Goal: Task Accomplishment & Management: Manage account settings

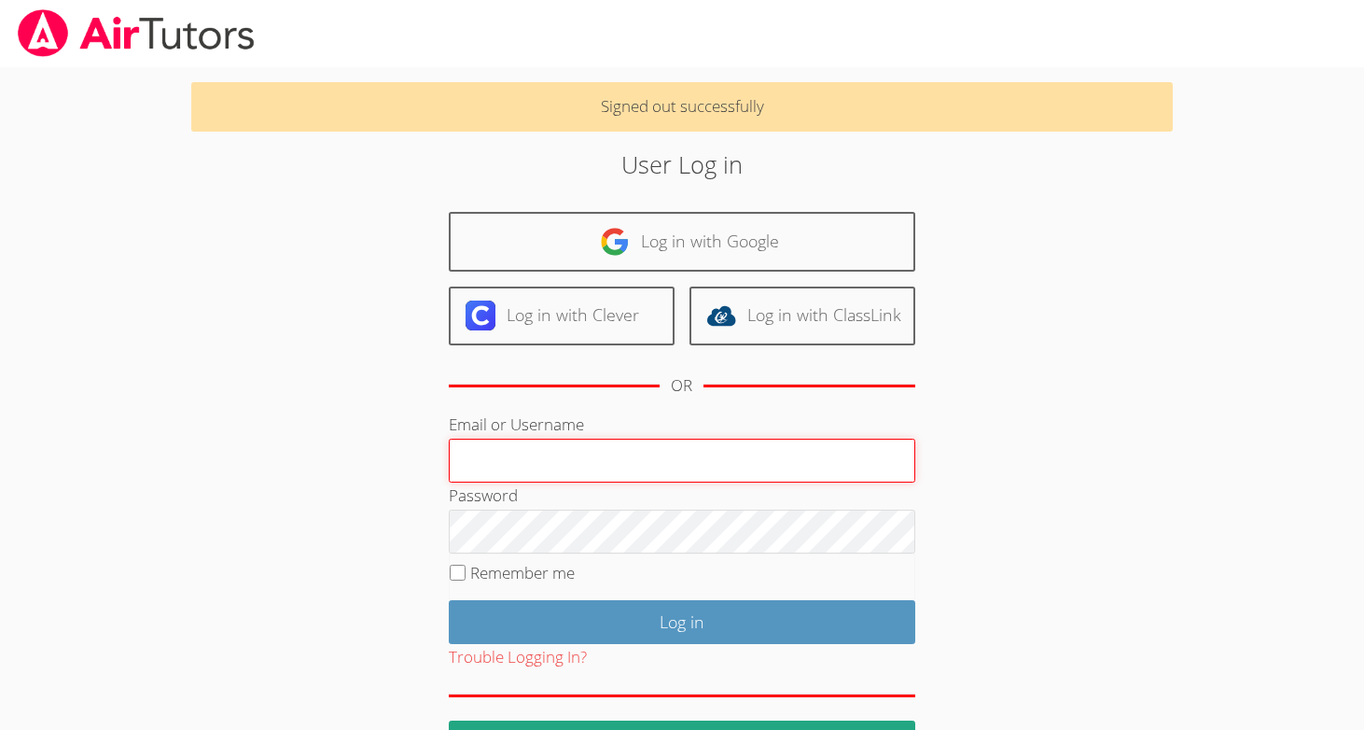
type input "[PERSON_NAME][EMAIL_ADDRESS][DOMAIN_NAME]"
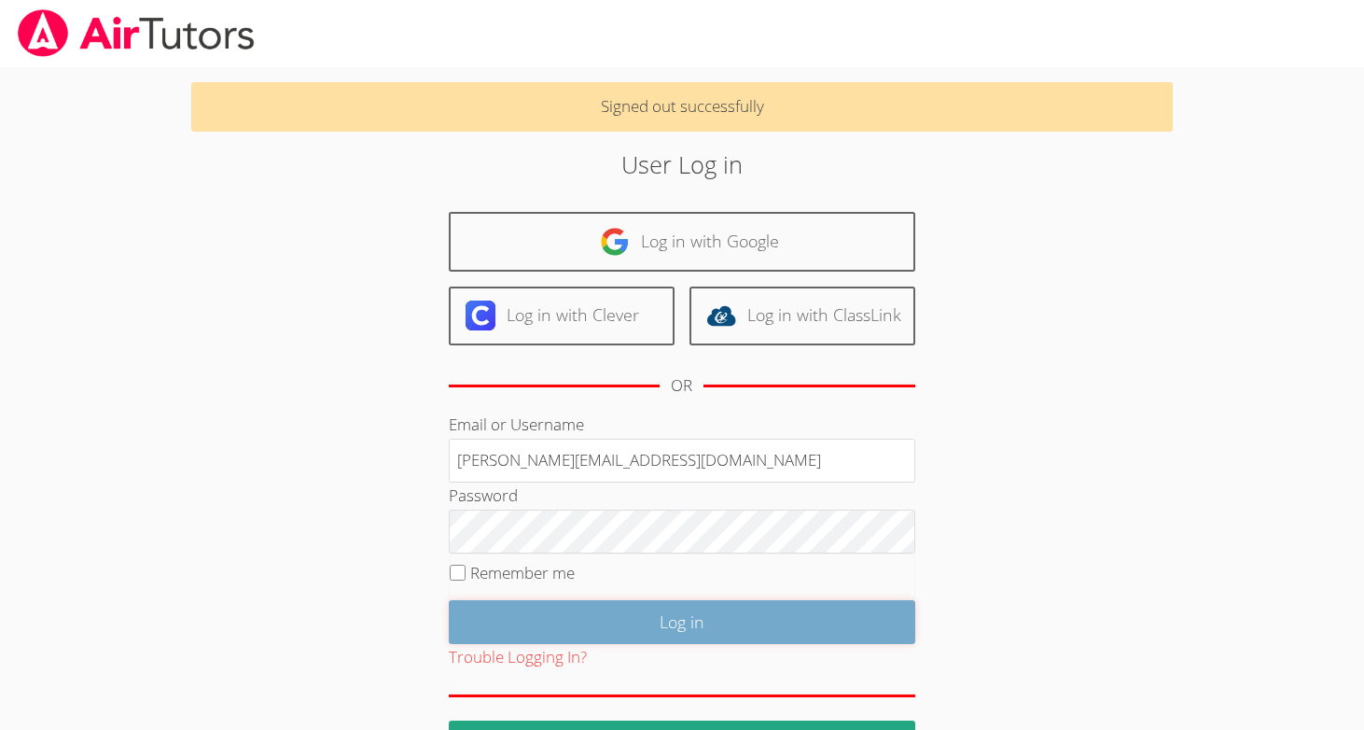
click at [607, 639] on input "Log in" at bounding box center [682, 622] width 466 height 44
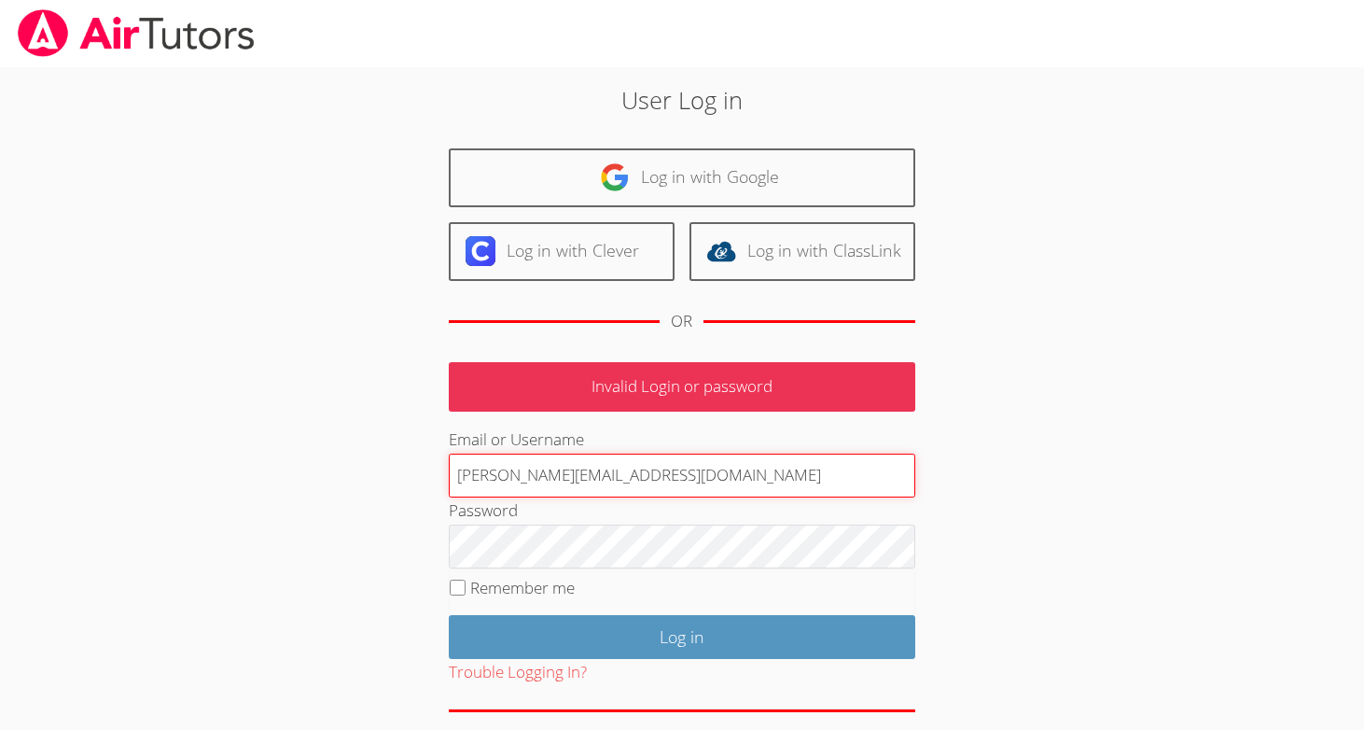
click at [548, 483] on input "[PERSON_NAME][EMAIL_ADDRESS][DOMAIN_NAME]" at bounding box center [682, 475] width 466 height 45
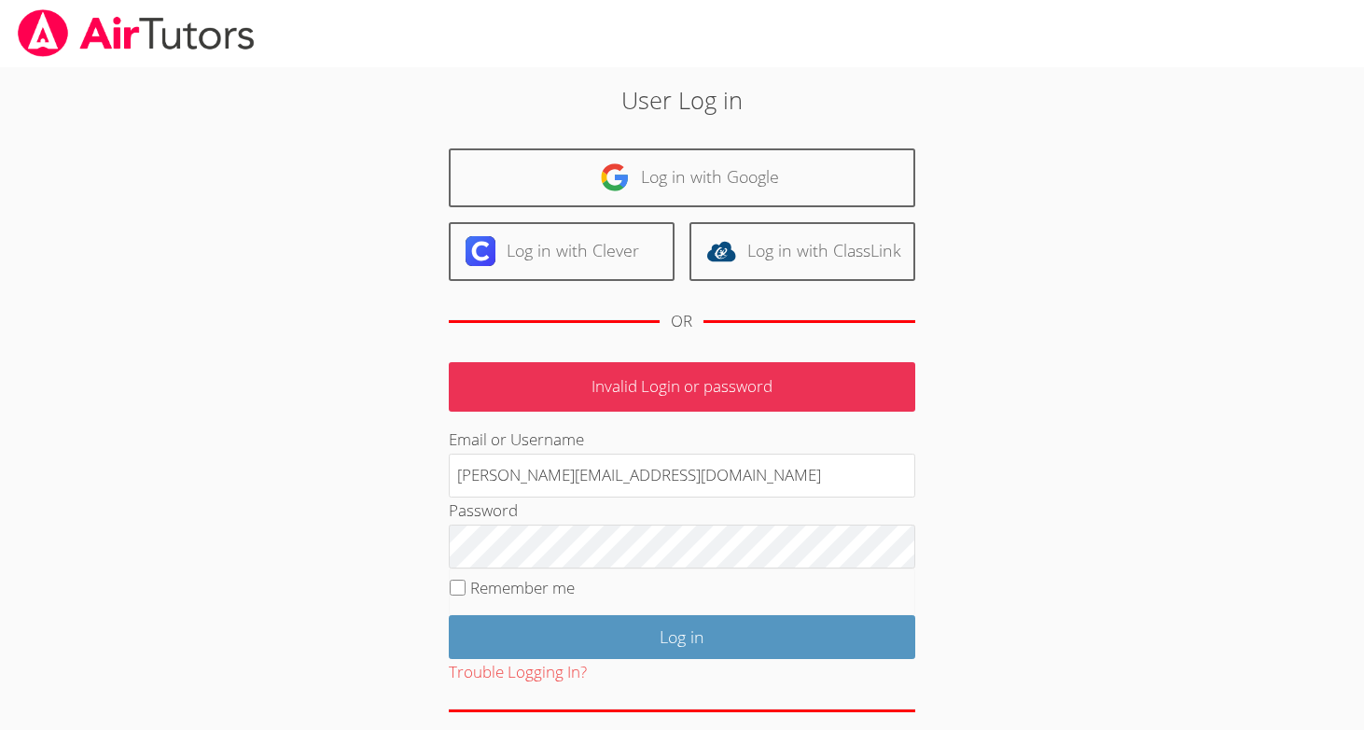
click at [367, 494] on div "User Log in Log in with Google Log in with Clever Log in with ClassLink OR Inva…" at bounding box center [681, 430] width 736 height 697
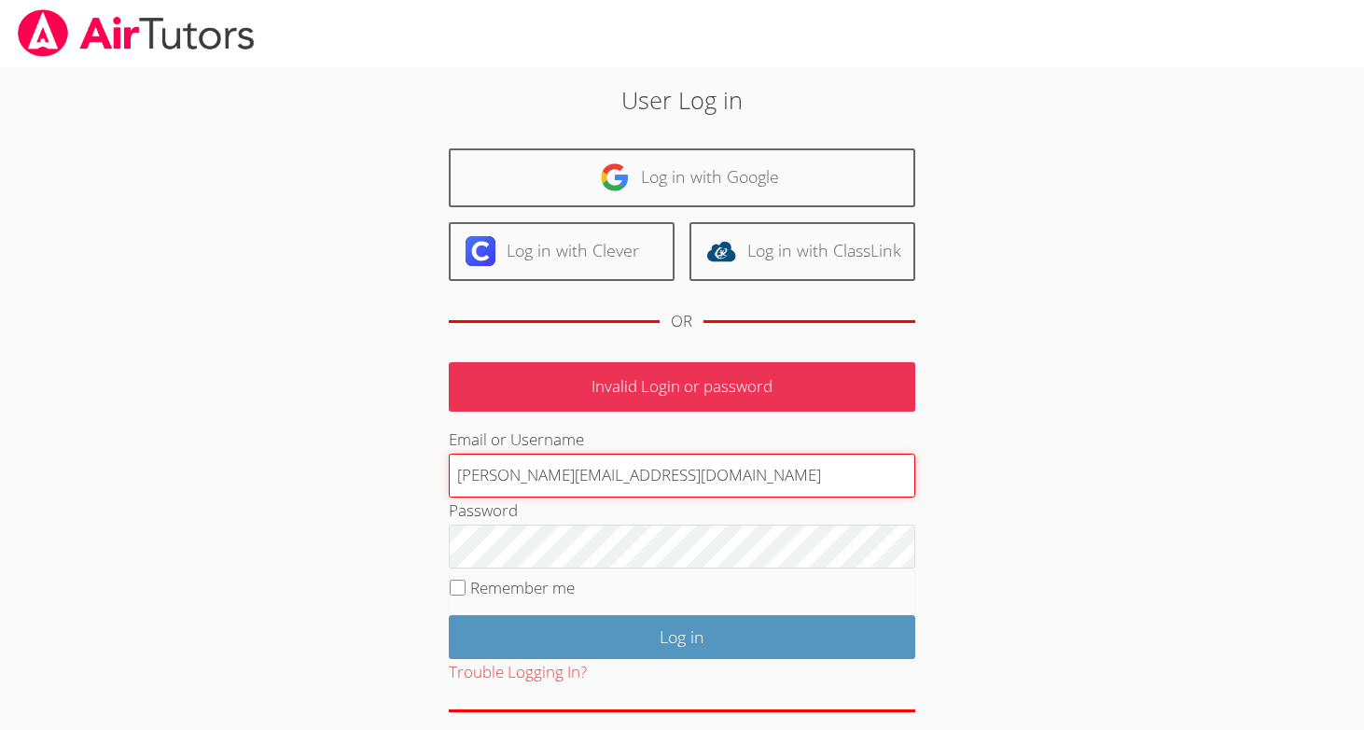
click at [567, 458] on input "hasanali+tutor@airtutors.org" at bounding box center [682, 475] width 466 height 45
type input "calhasan"
type input "calhasan@gmail.com"
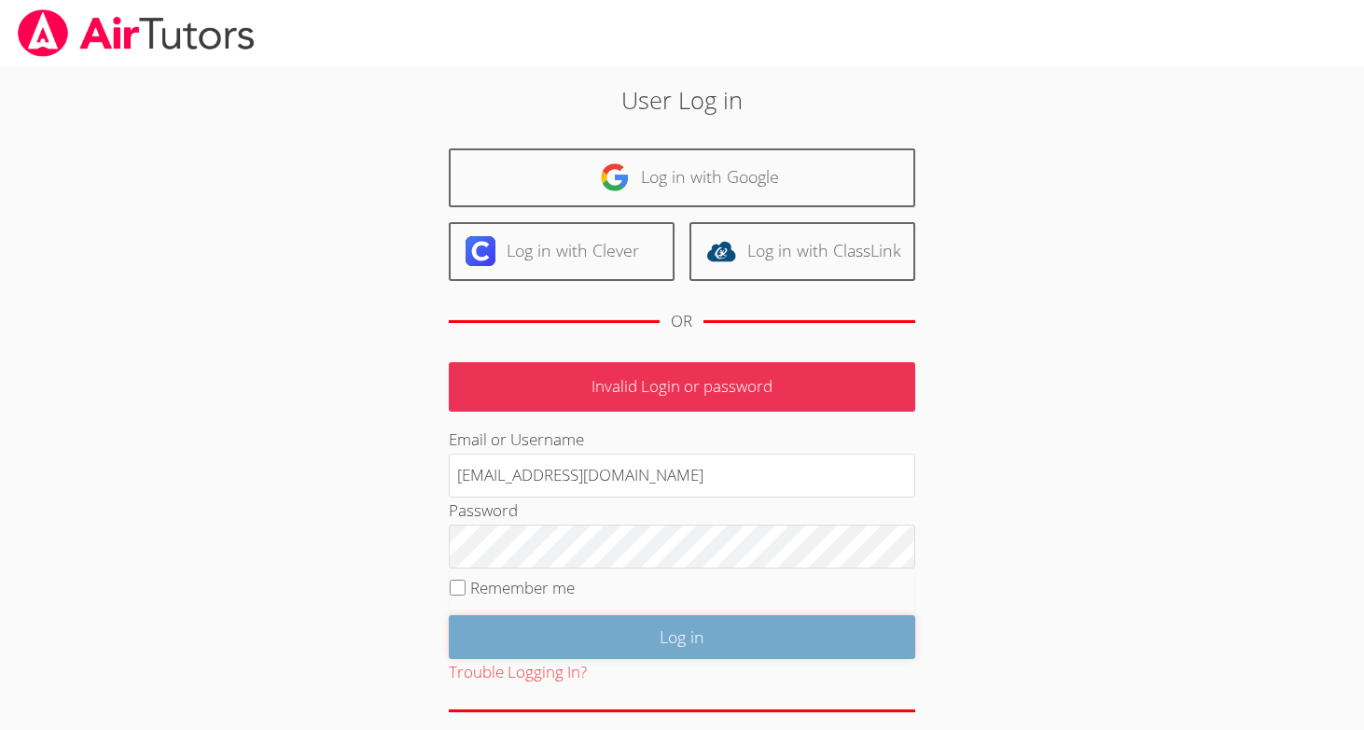
click at [665, 633] on input "Log in" at bounding box center [682, 637] width 466 height 44
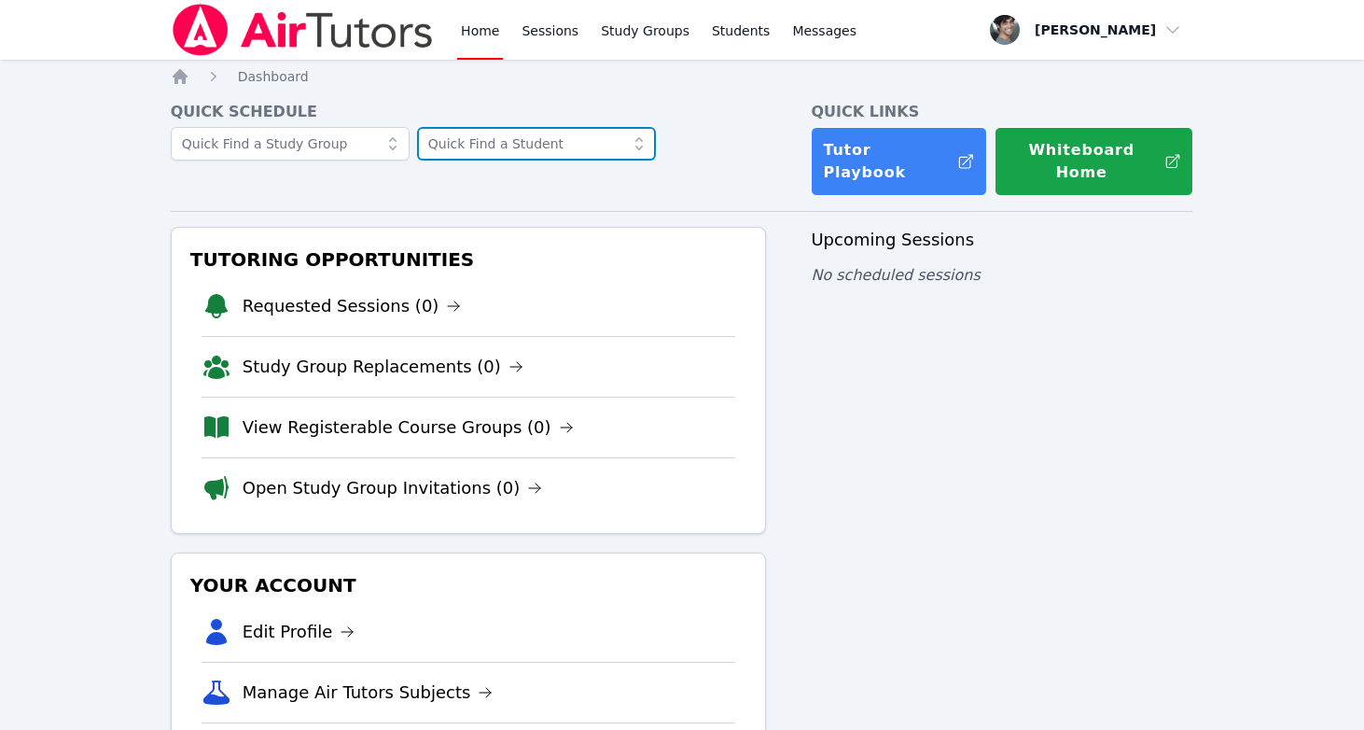
click at [460, 149] on input "text" at bounding box center [536, 144] width 239 height 34
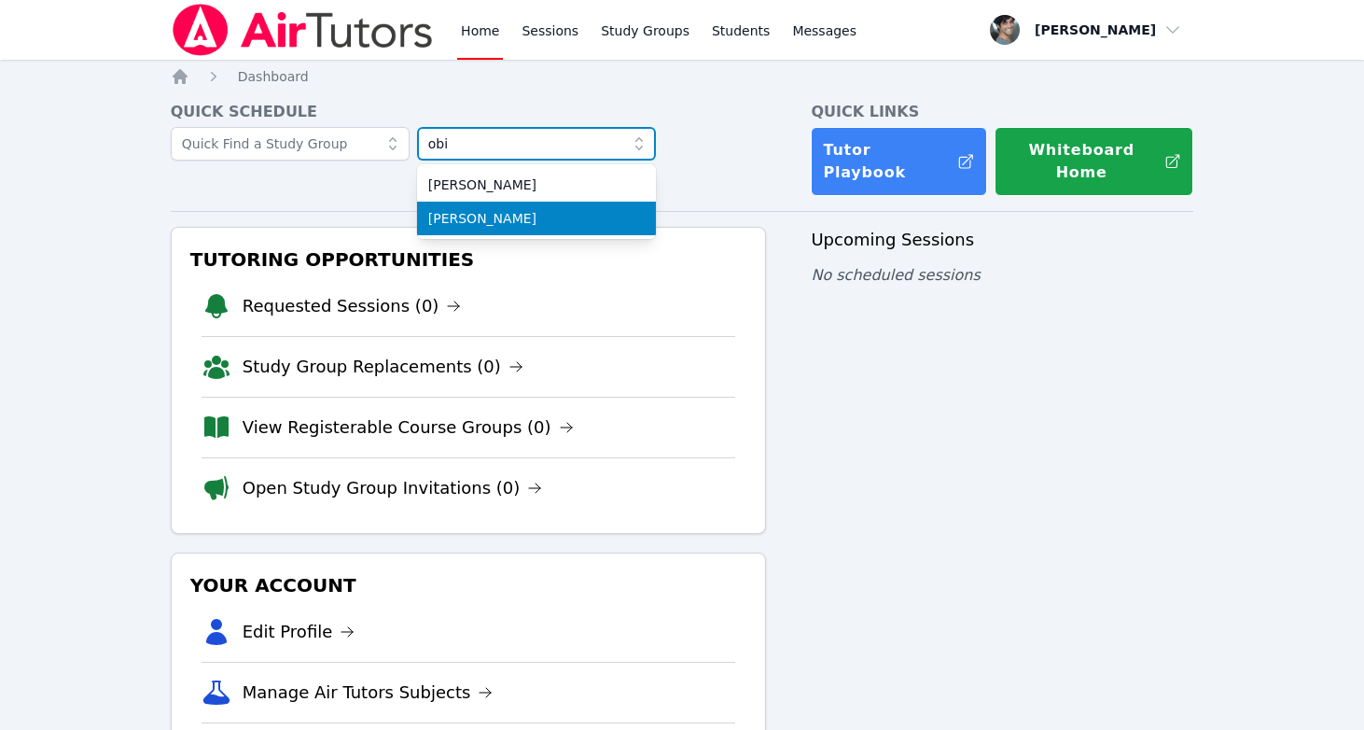
type input "obi"
click at [469, 224] on span "Obi Wan Kenobi" at bounding box center [536, 218] width 216 height 19
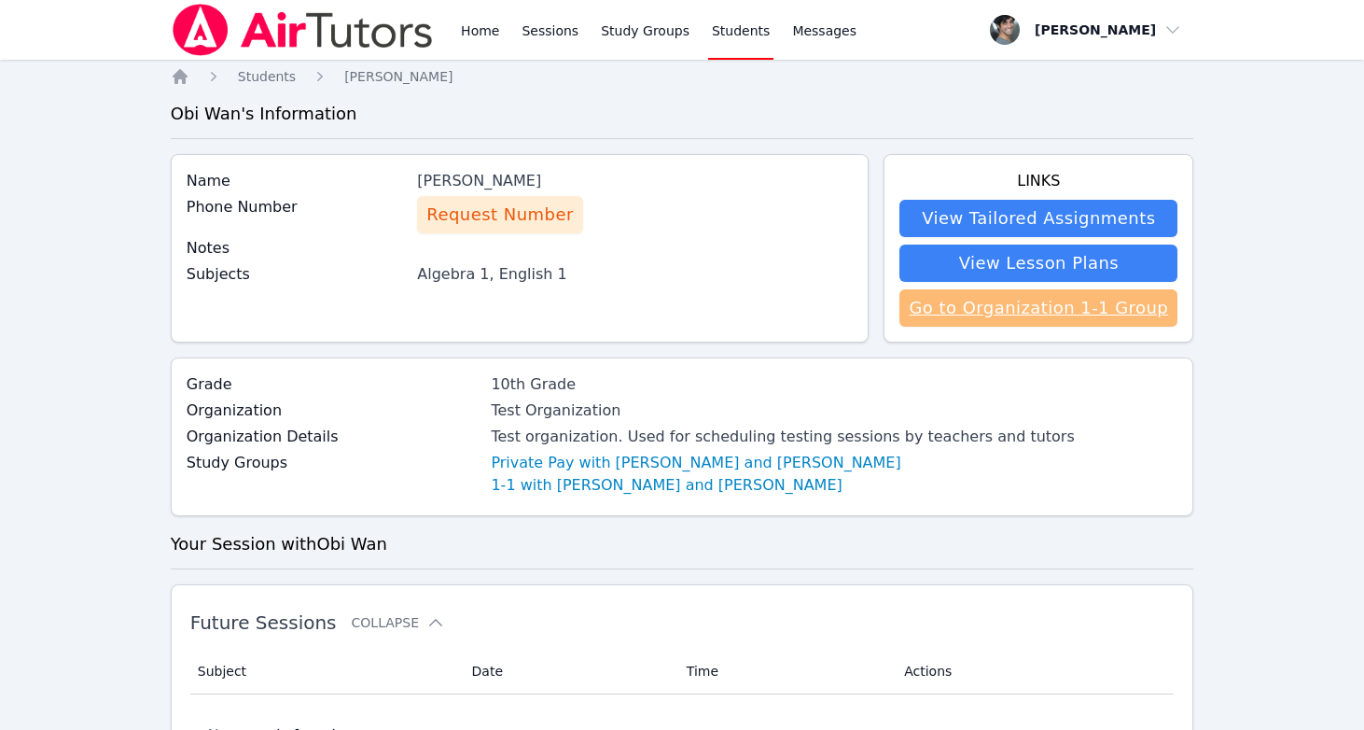
click at [999, 313] on link "Go to Organization 1-1 Group" at bounding box center [1038, 307] width 278 height 37
click at [1041, 302] on link "Go to Organization 1-1 Group" at bounding box center [1038, 307] width 278 height 37
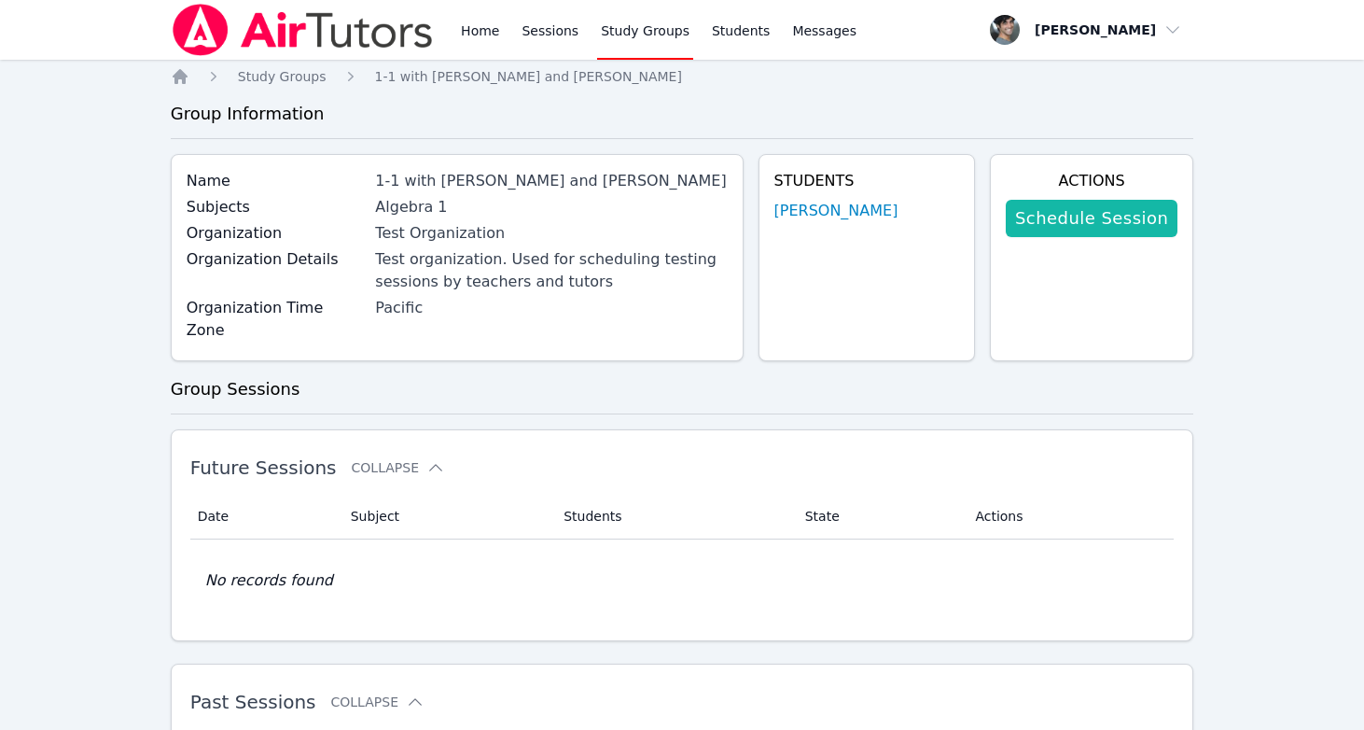
click at [1038, 218] on link "Schedule Session" at bounding box center [1092, 218] width 172 height 37
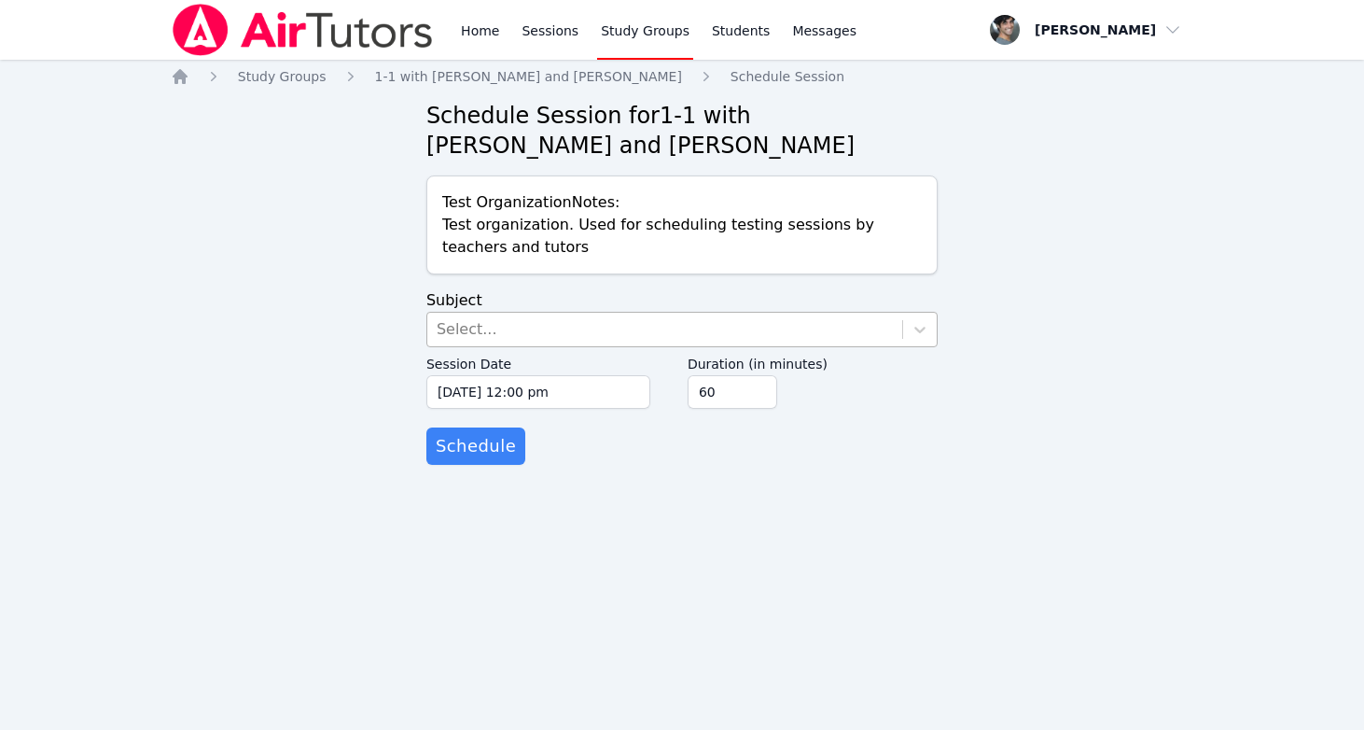
click at [631, 331] on div "Select..." at bounding box center [664, 330] width 475 height 34
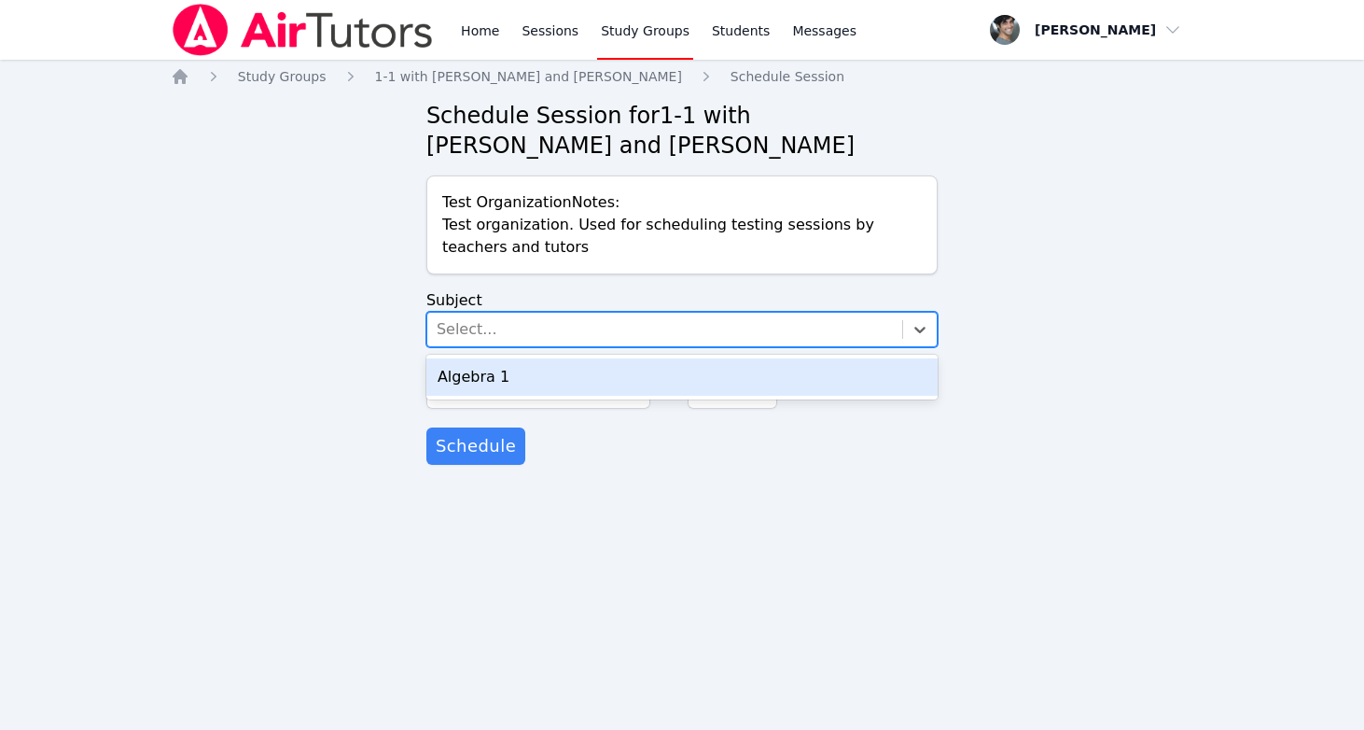
click at [579, 380] on div "Algebra 1" at bounding box center [681, 376] width 511 height 37
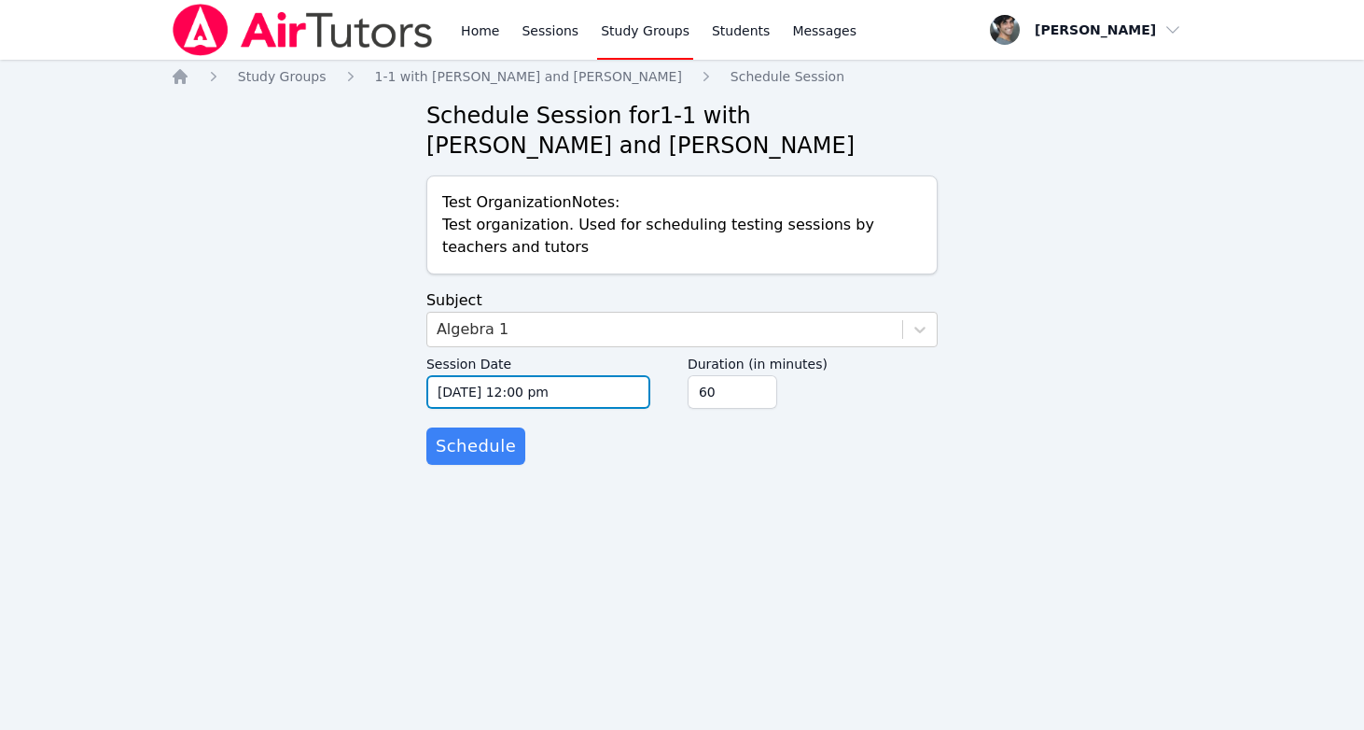
click at [531, 391] on input "10/13/2025 12:00 pm" at bounding box center [538, 392] width 224 height 34
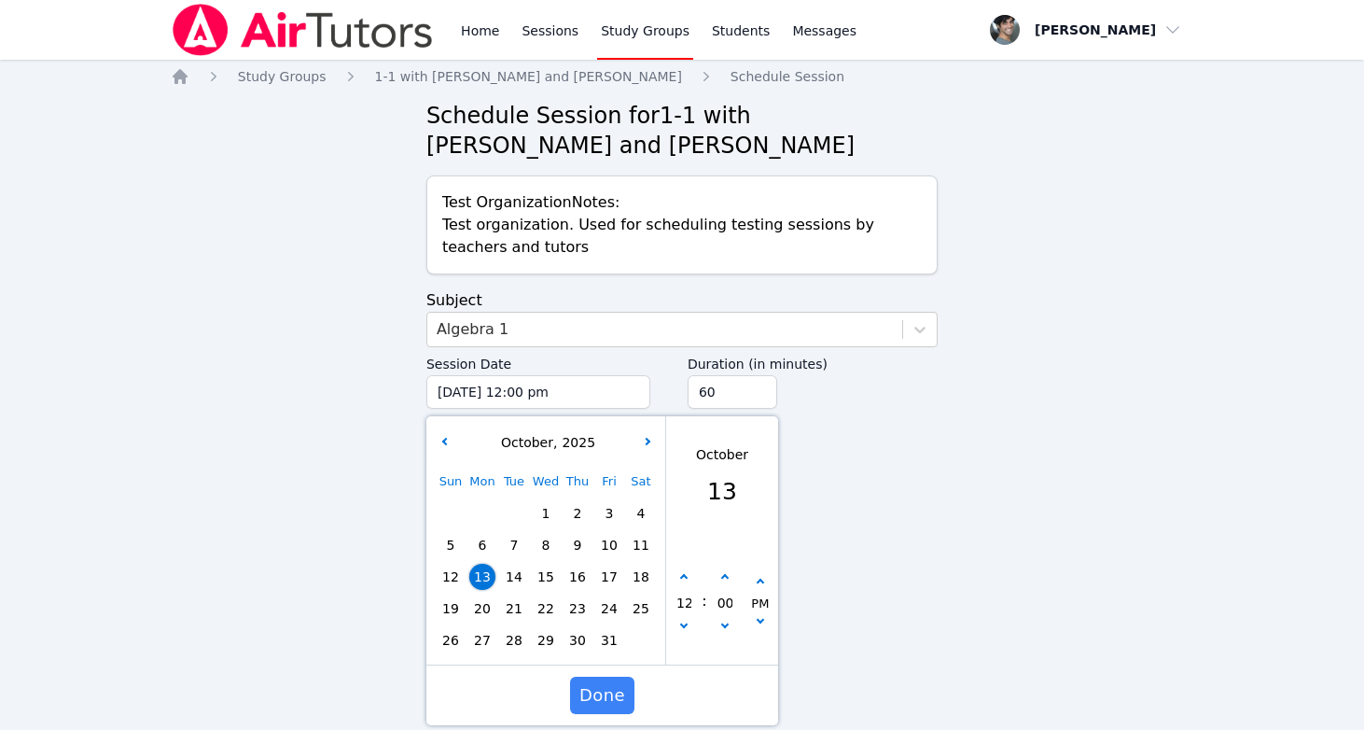
click at [484, 570] on span "13" at bounding box center [482, 577] width 26 height 26
click at [688, 577] on button "button" at bounding box center [684, 577] width 19 height 19
type input "10/13/2025 01:00 pm"
type input "01"
click at [688, 577] on button "button" at bounding box center [684, 577] width 19 height 19
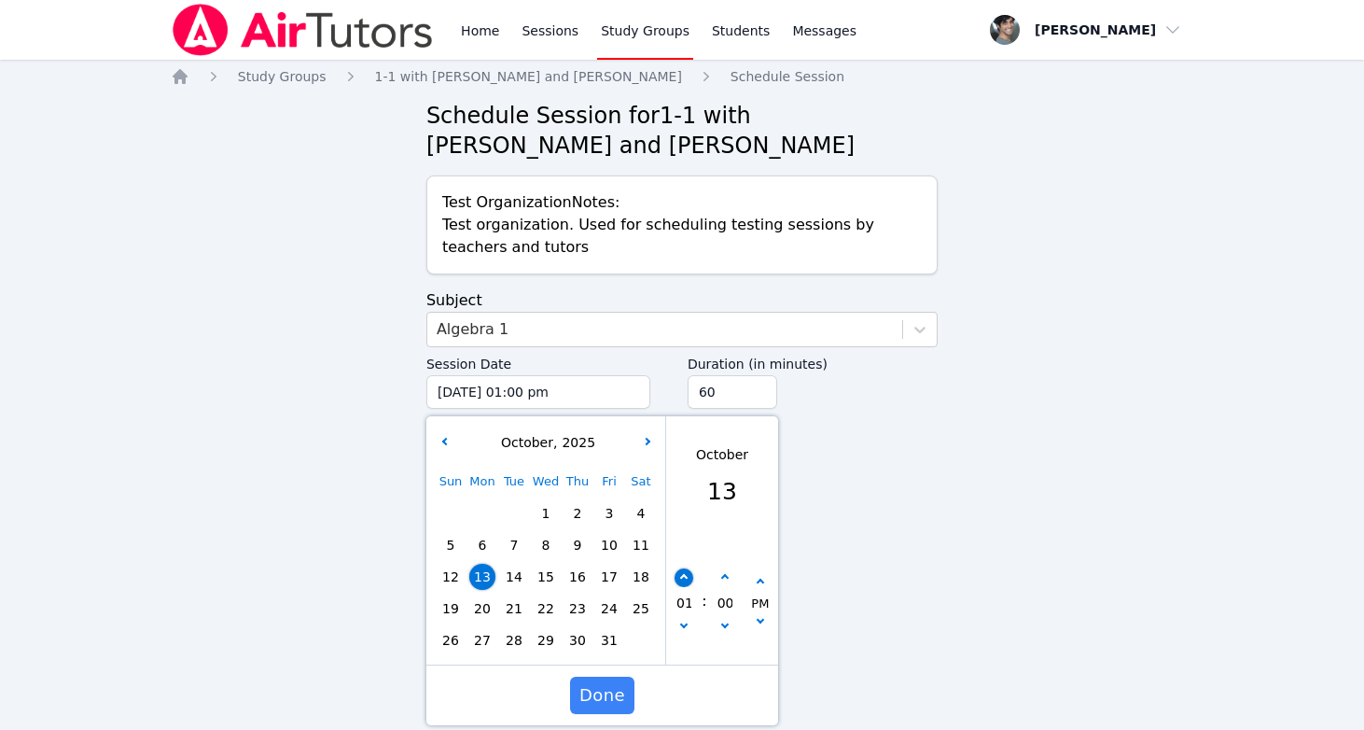
type input "10/13/2025 02:00 pm"
type input "02"
click at [688, 577] on button "button" at bounding box center [684, 577] width 19 height 19
type input "10/13/2025 03:00 pm"
type input "03"
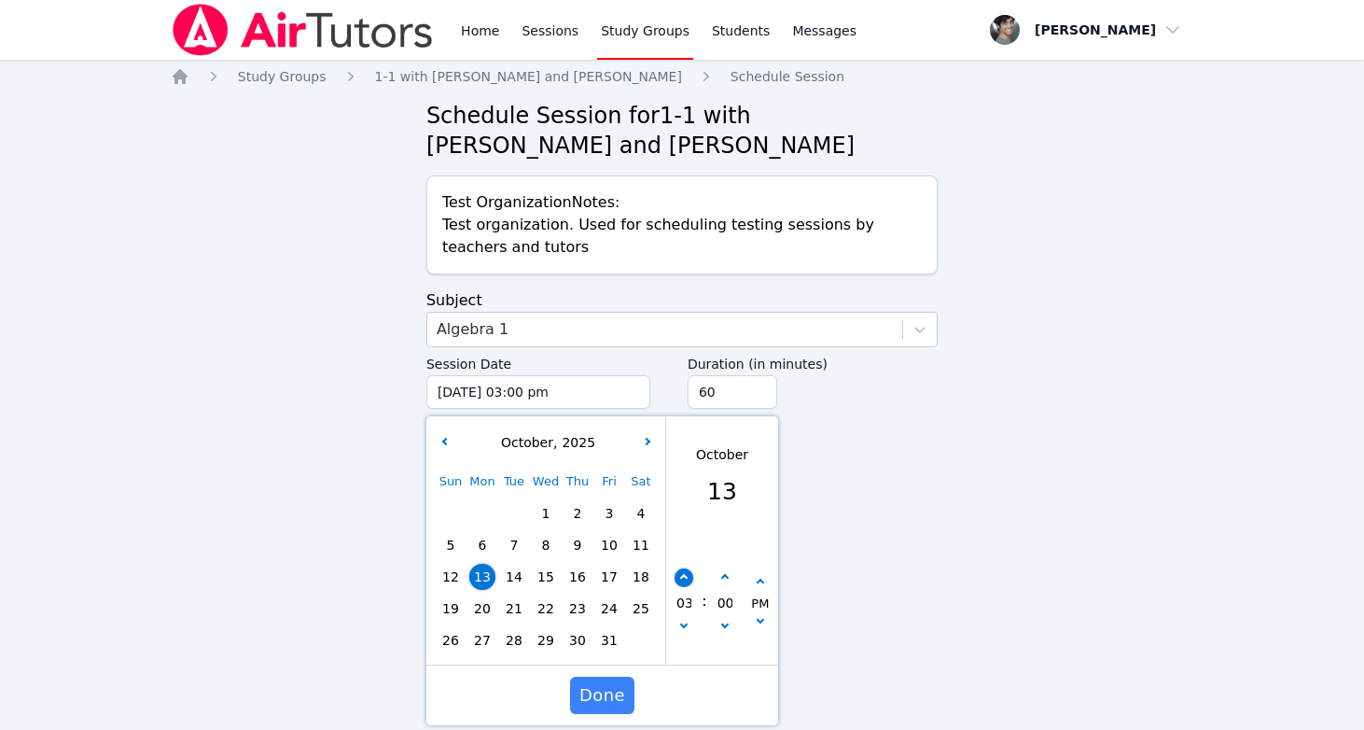
click at [688, 577] on button "button" at bounding box center [684, 577] width 19 height 19
type input "10/13/2025 04:00 pm"
type input "04"
click at [686, 627] on button "button" at bounding box center [684, 628] width 19 height 19
type input "10/13/2025 03:00 pm"
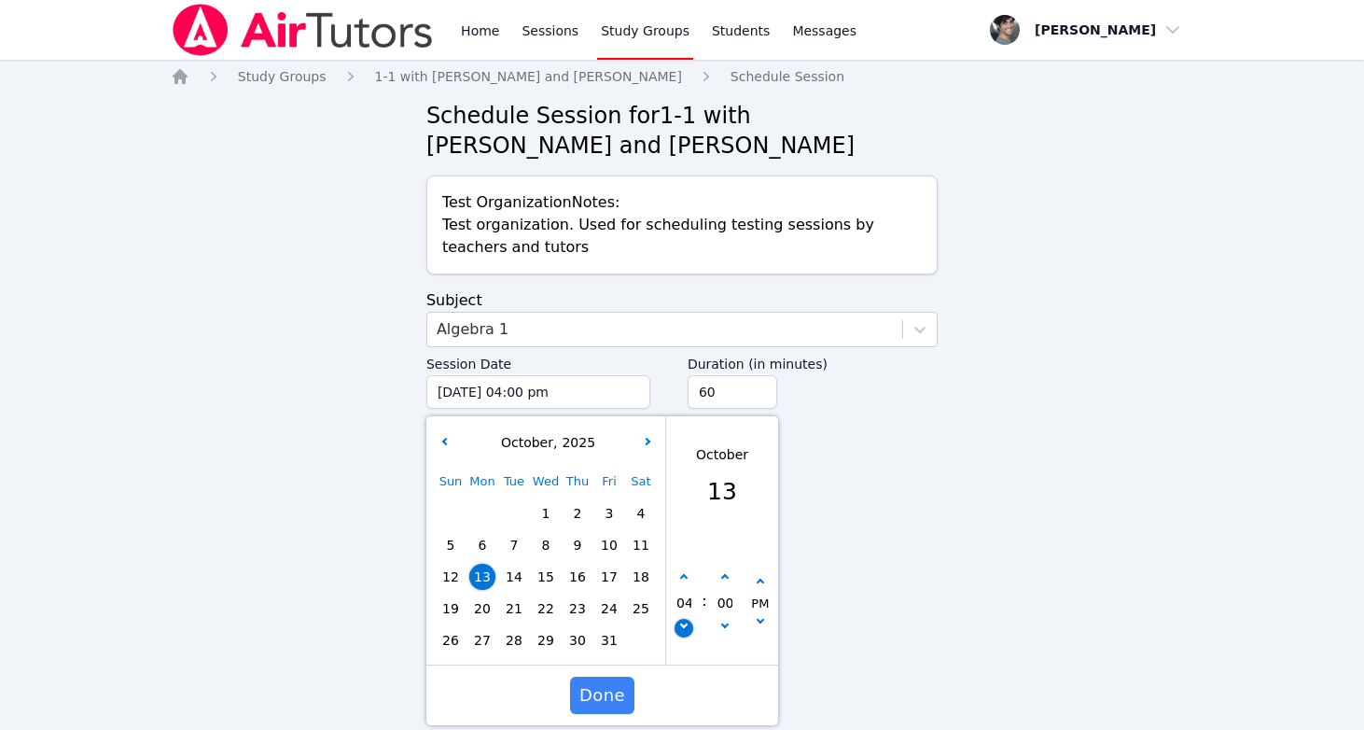
type input "03"
click at [728, 582] on button "button" at bounding box center [725, 577] width 19 height 19
type input "10/13/2025 03:05 pm"
type input "05"
click at [728, 582] on button "button" at bounding box center [725, 577] width 19 height 19
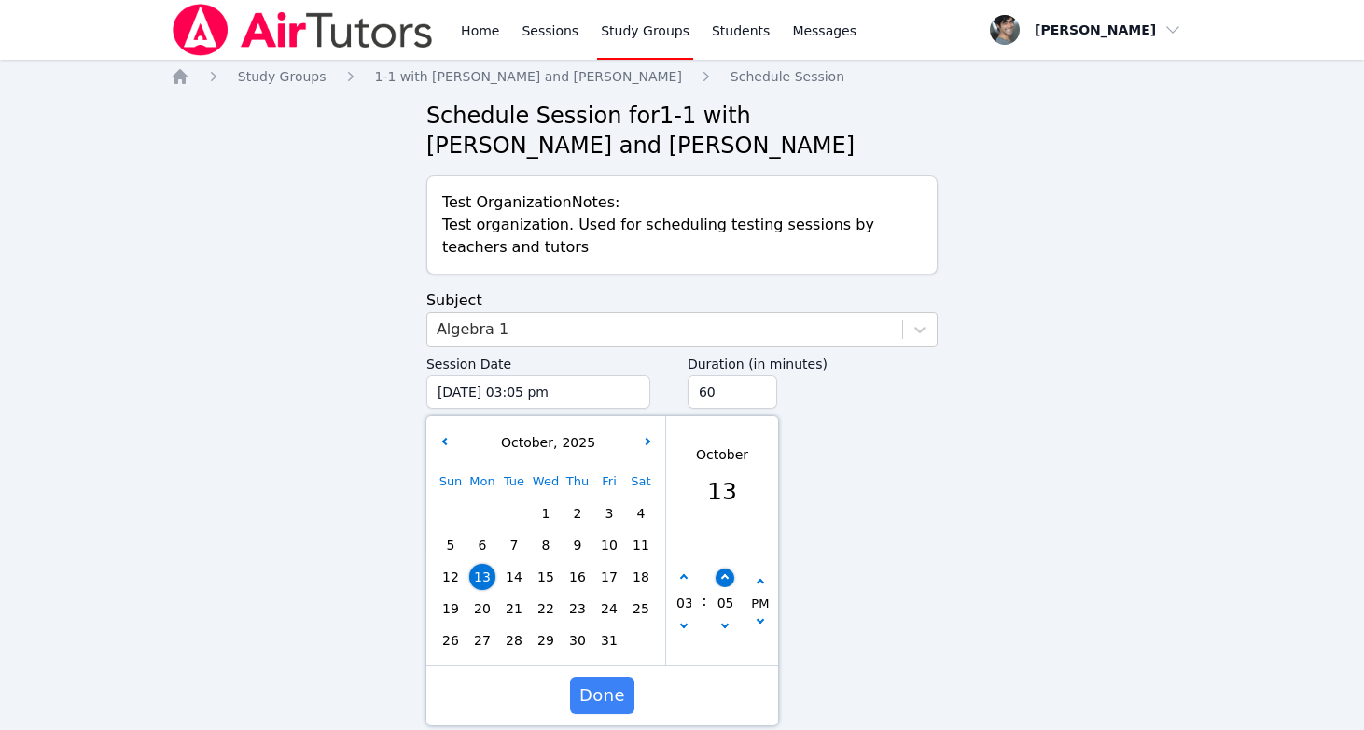
type input "10/13/2025 03:10 pm"
type input "10"
click at [728, 582] on button "button" at bounding box center [725, 577] width 19 height 19
type input "10/13/2025 03:15 pm"
type input "15"
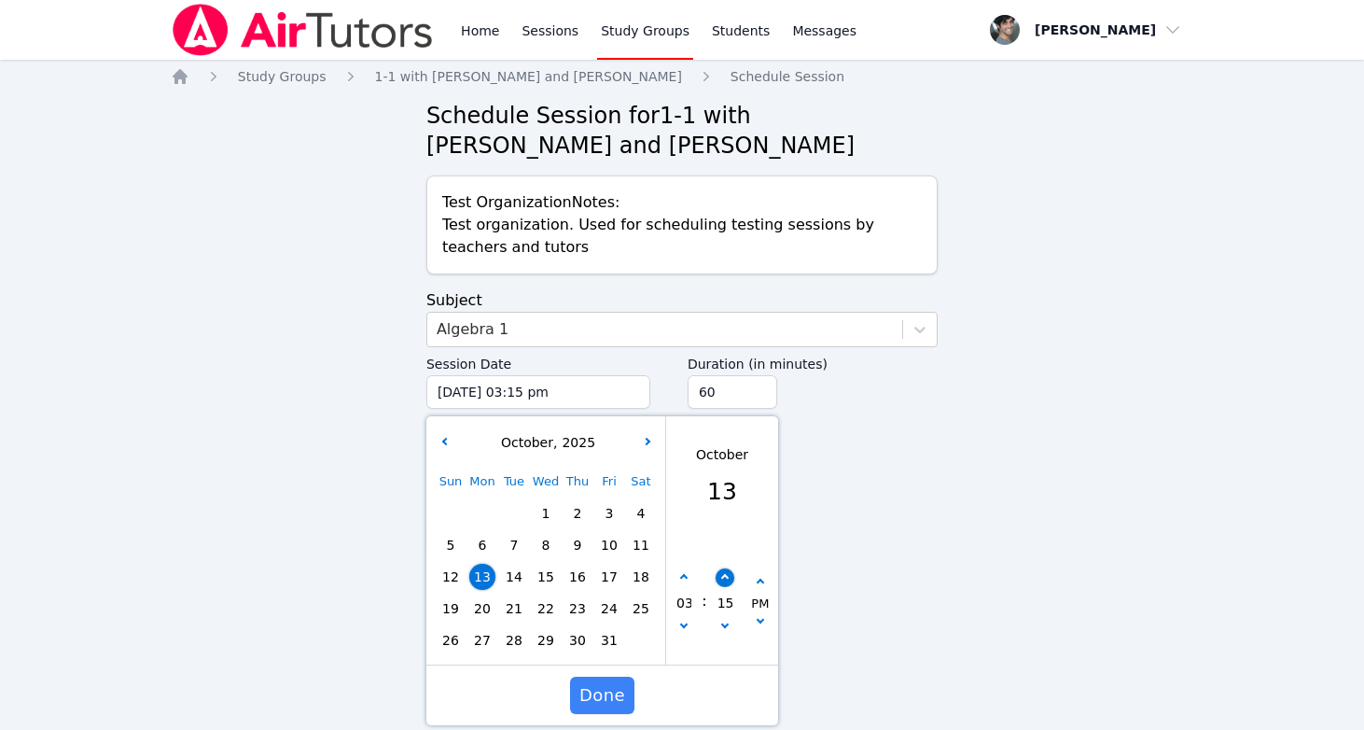
click at [728, 582] on button "button" at bounding box center [725, 577] width 19 height 19
type input "10/13/2025 03:20 pm"
type input "20"
click at [593, 700] on span "Done" at bounding box center [602, 695] width 46 height 26
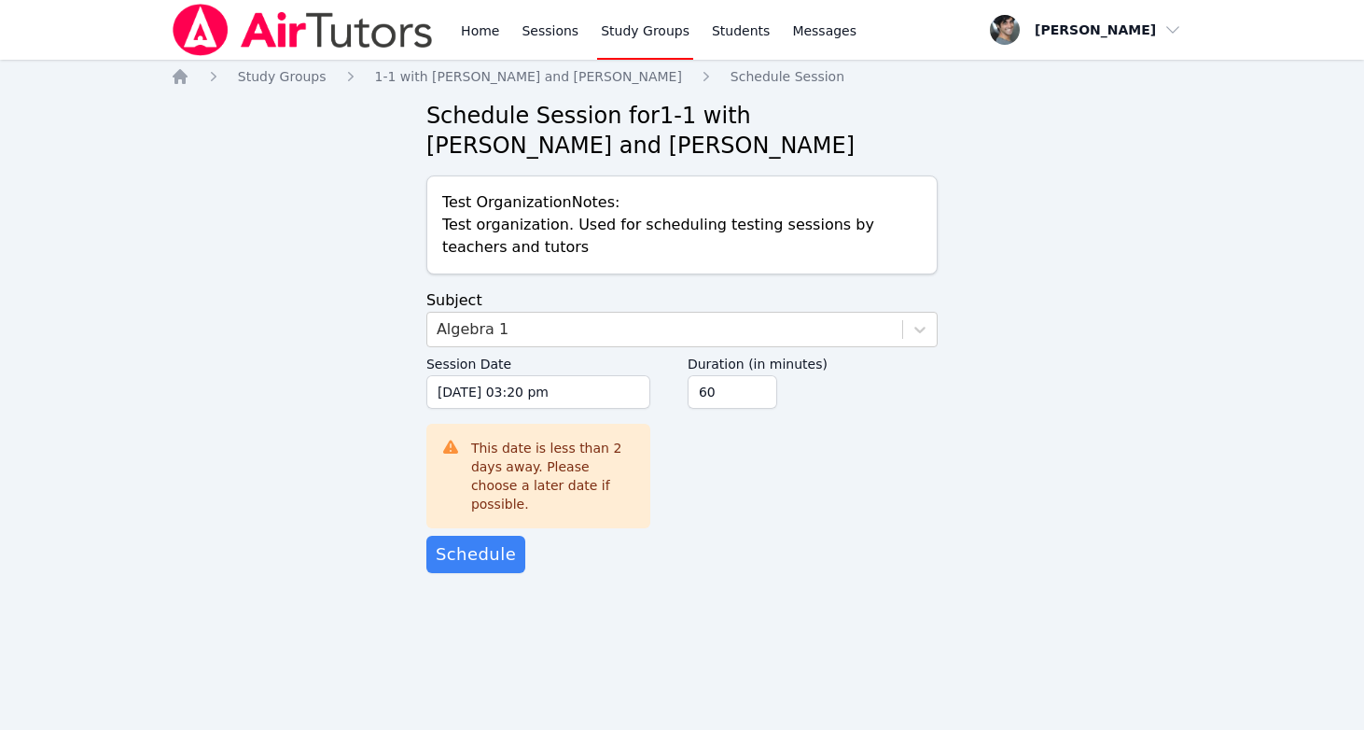
drag, startPoint x: 505, startPoint y: 553, endPoint x: 480, endPoint y: 623, distance: 74.4
click at [480, 623] on div "Home Sessions Study Groups Students Messages Open user menu Hasan Ali Open main…" at bounding box center [682, 365] width 1364 height 730
click at [474, 547] on span "Schedule" at bounding box center [476, 554] width 80 height 26
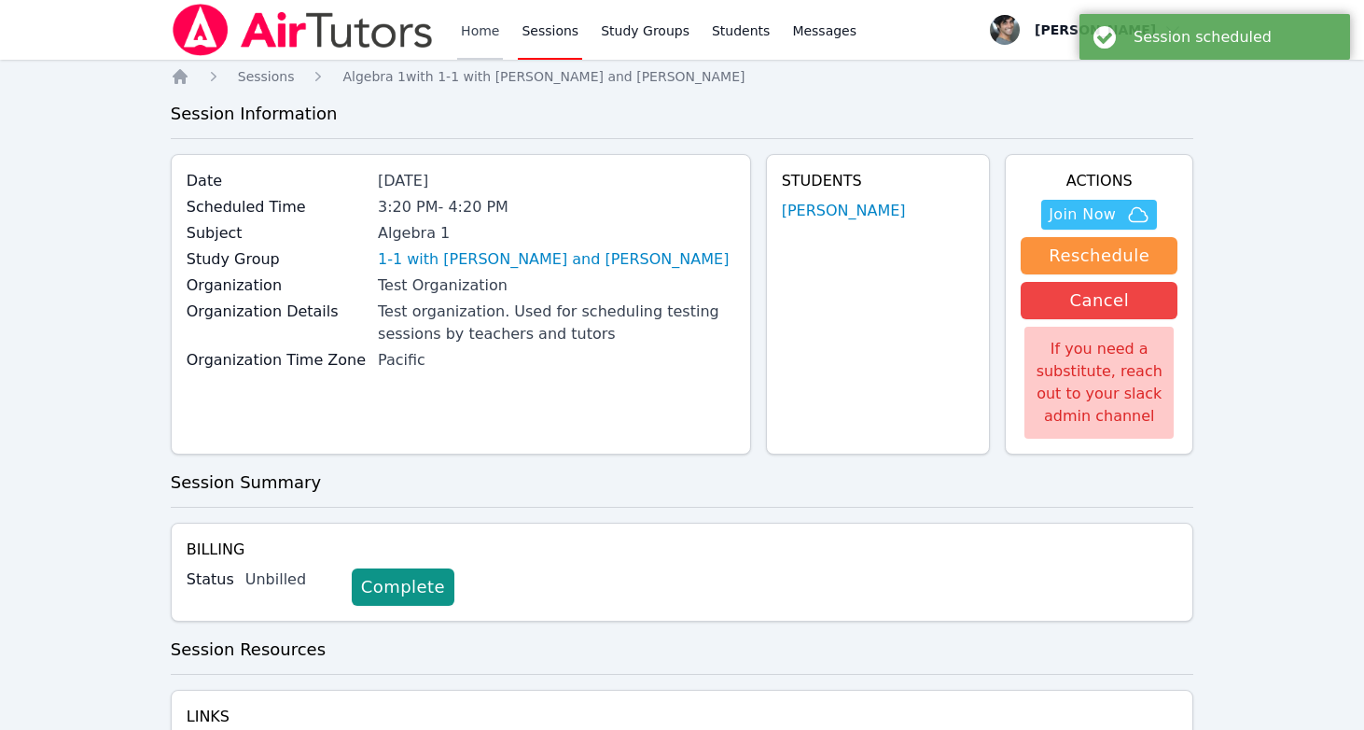
click at [477, 22] on link "Home" at bounding box center [480, 30] width 46 height 60
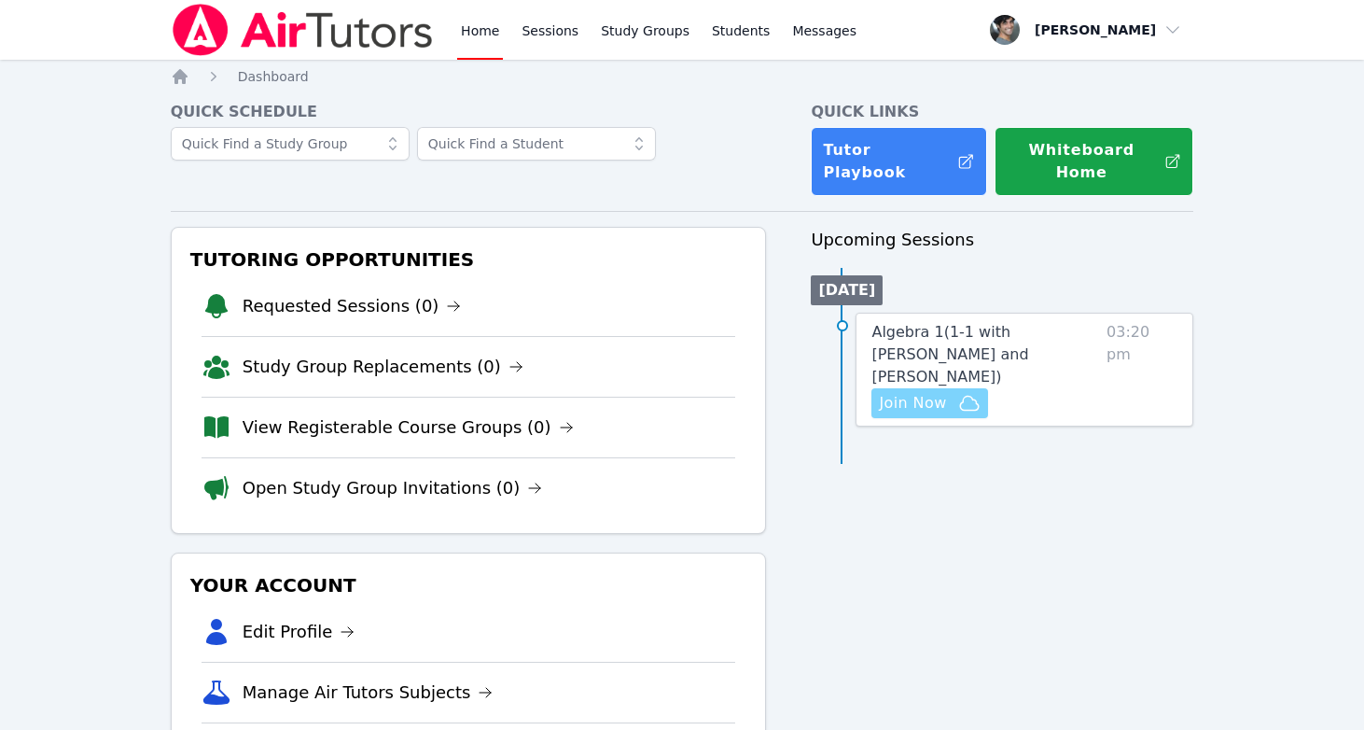
click at [927, 392] on span "Join Now" at bounding box center [912, 403] width 67 height 22
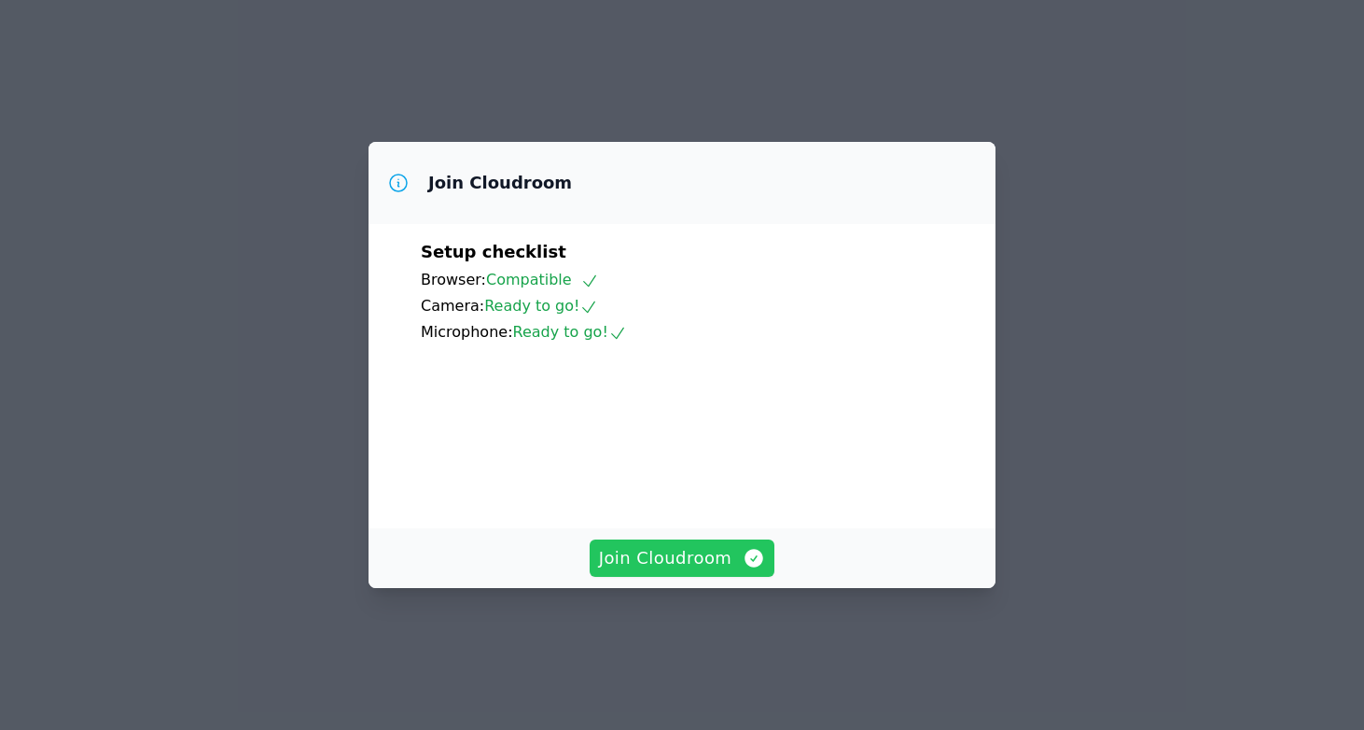
click at [701, 571] on span "Join Cloudroom" at bounding box center [682, 558] width 167 height 26
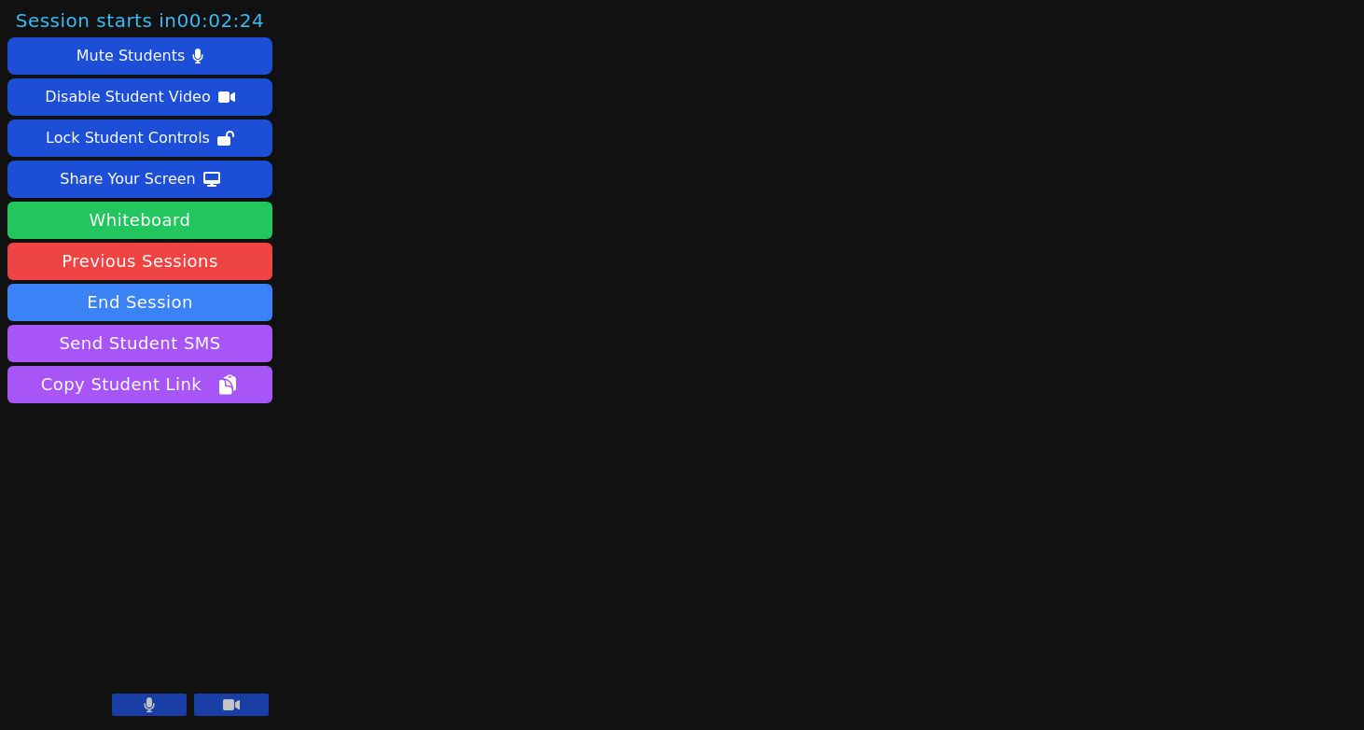
click at [164, 230] on button "Whiteboard" at bounding box center [139, 220] width 265 height 37
click at [230, 226] on button "Whiteboard" at bounding box center [139, 220] width 265 height 37
click at [250, 226] on button "Whiteboard" at bounding box center [139, 220] width 265 height 37
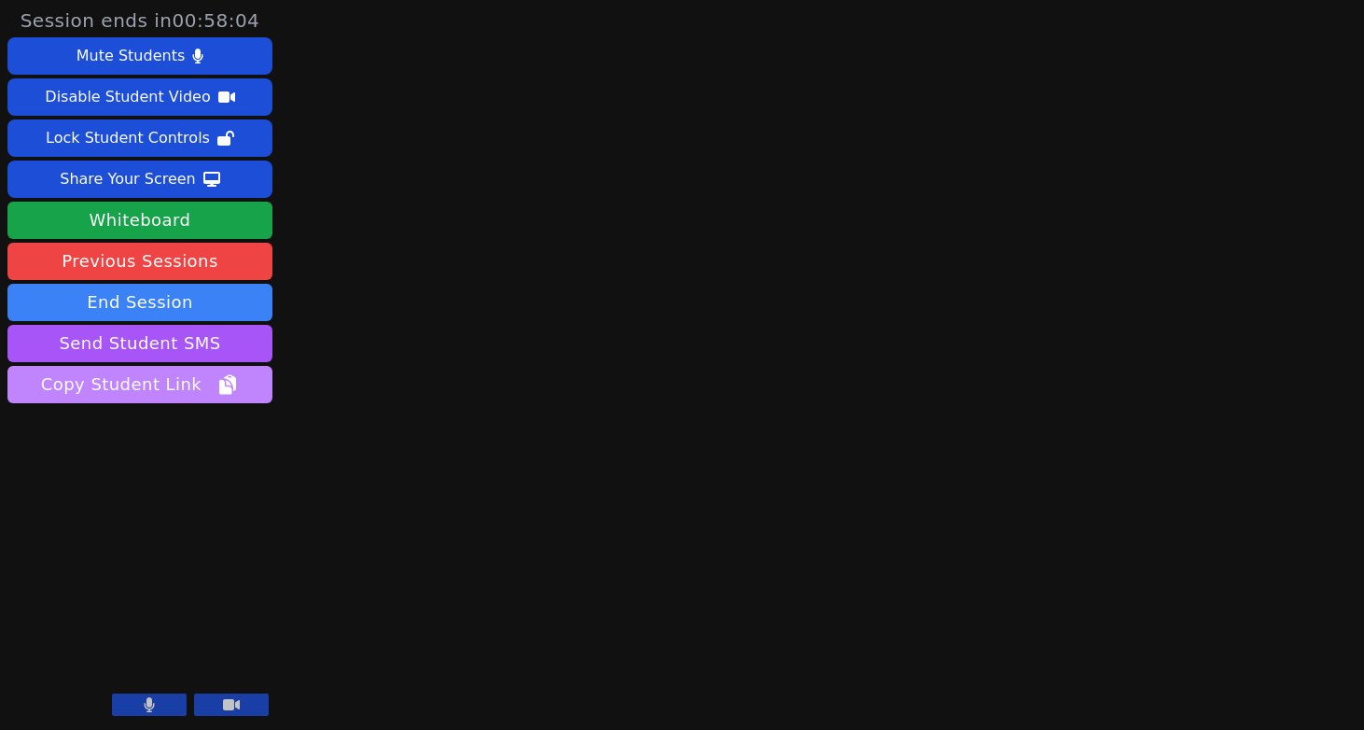
click at [168, 385] on span "Copy Student Link" at bounding box center [140, 384] width 198 height 26
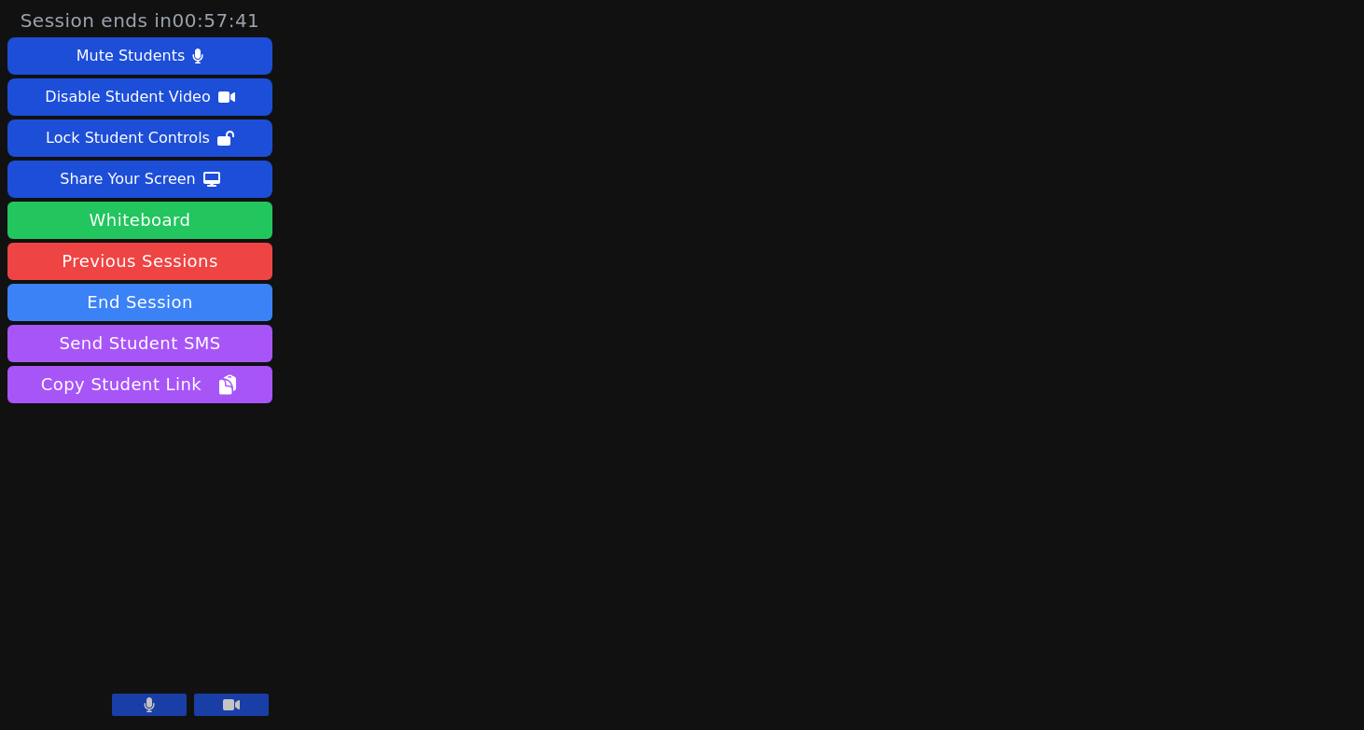
click at [127, 225] on button "Whiteboard" at bounding box center [139, 220] width 265 height 37
click at [211, 211] on button "Whiteboard" at bounding box center [139, 220] width 265 height 37
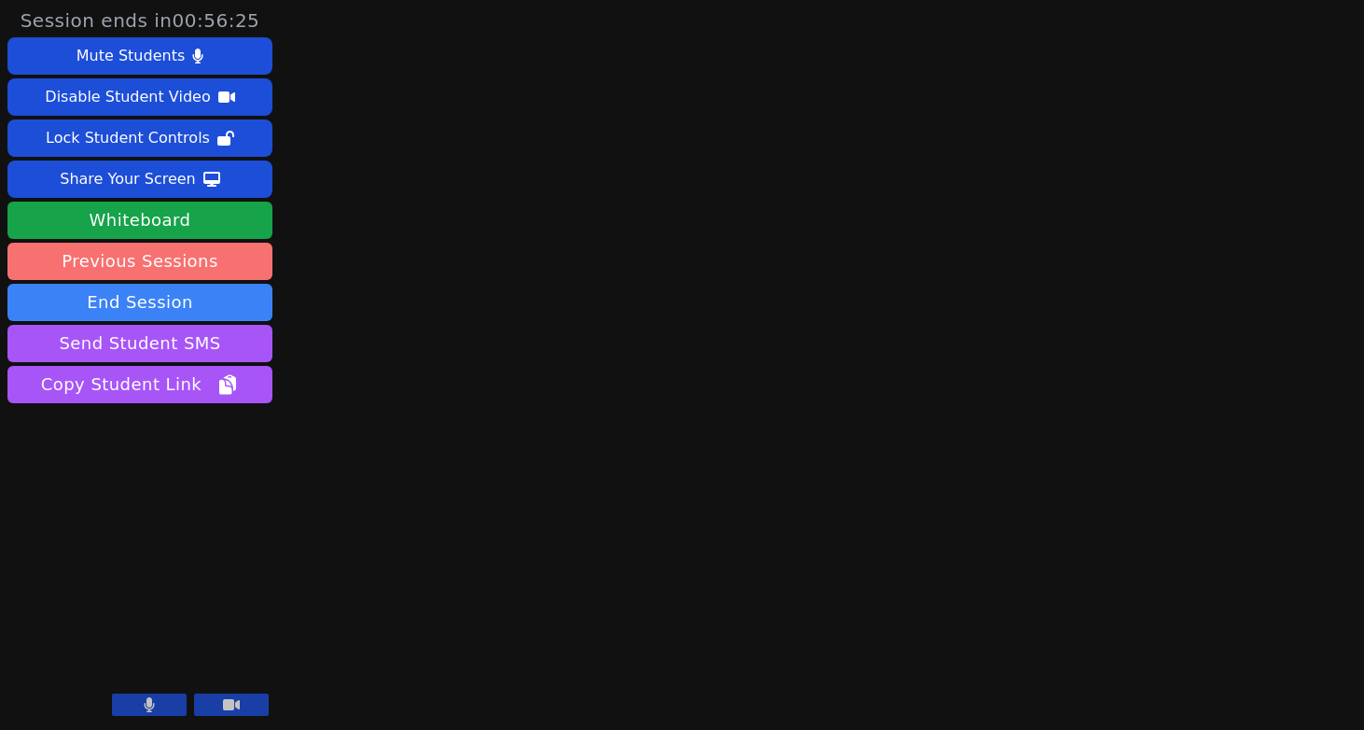
click at [142, 271] on link "Previous Sessions" at bounding box center [139, 261] width 265 height 37
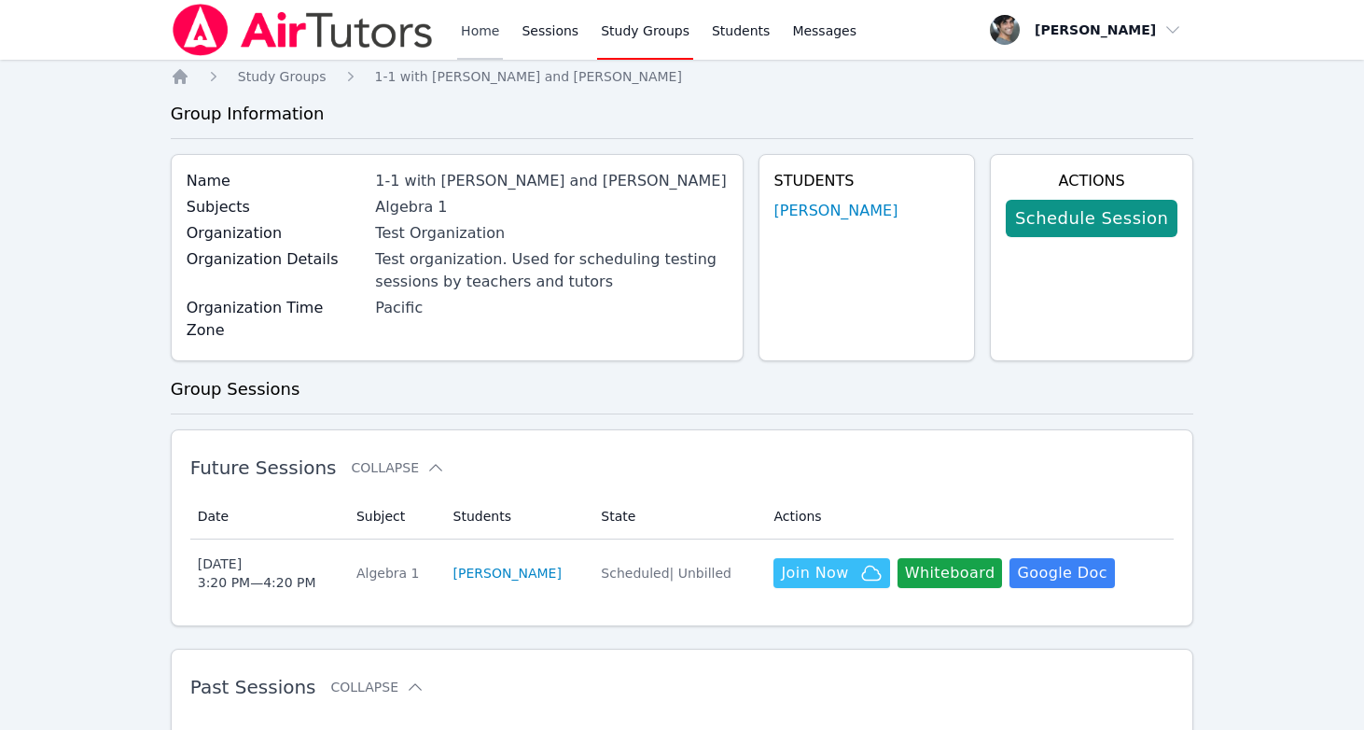
click at [487, 15] on link "Home" at bounding box center [480, 30] width 46 height 60
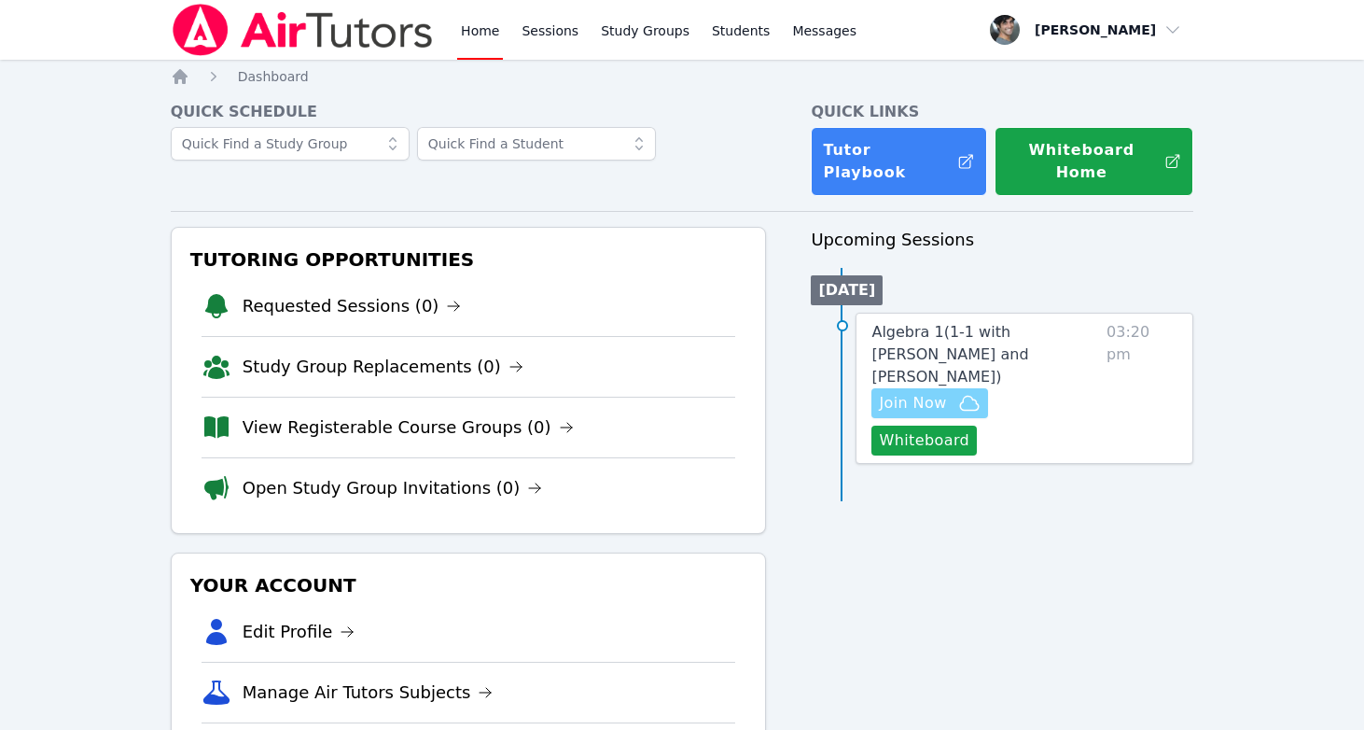
click at [955, 392] on span "Join Now" at bounding box center [929, 403] width 101 height 22
click at [977, 425] on button "Whiteboard" at bounding box center [923, 440] width 105 height 30
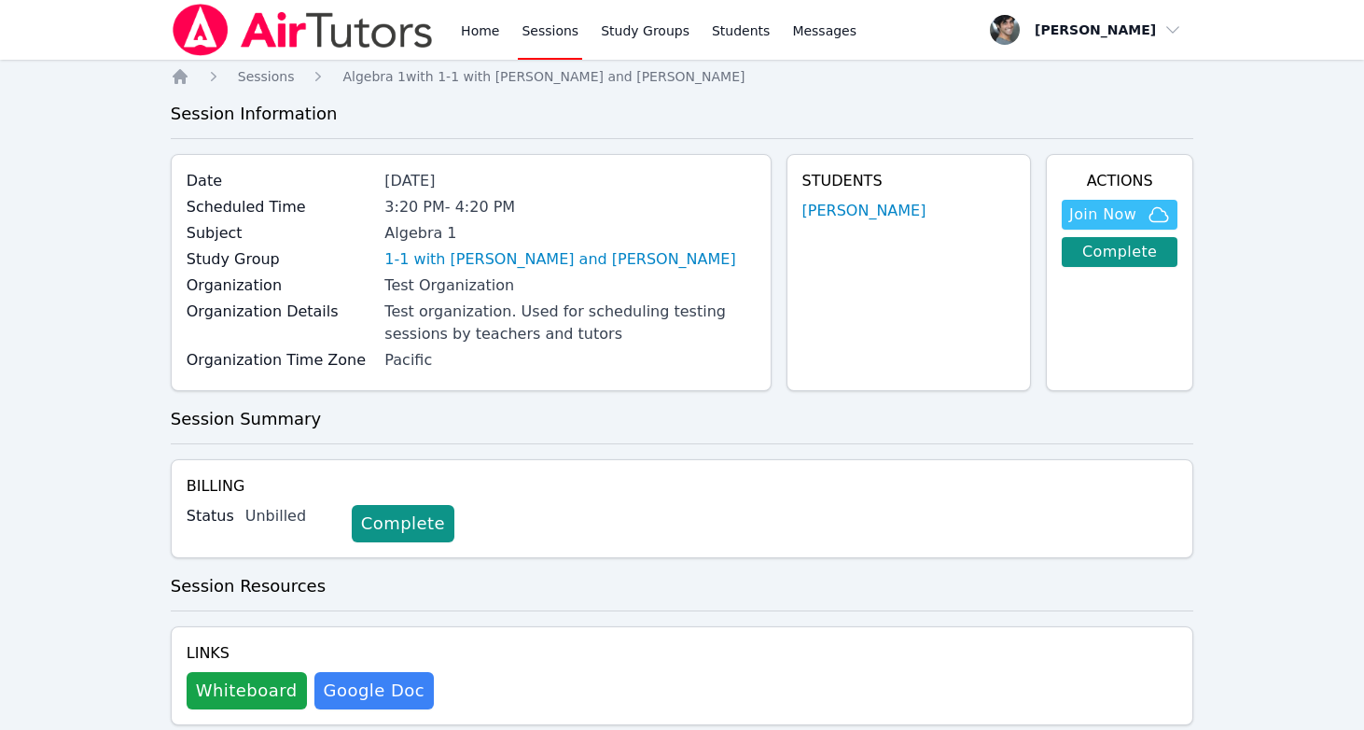
click at [447, 60] on div "Home Sessions Study Groups Students Messages Open user menu Hasan Ali Open main…" at bounding box center [682, 388] width 1364 height 777
click at [470, 31] on link "Home" at bounding box center [480, 30] width 46 height 60
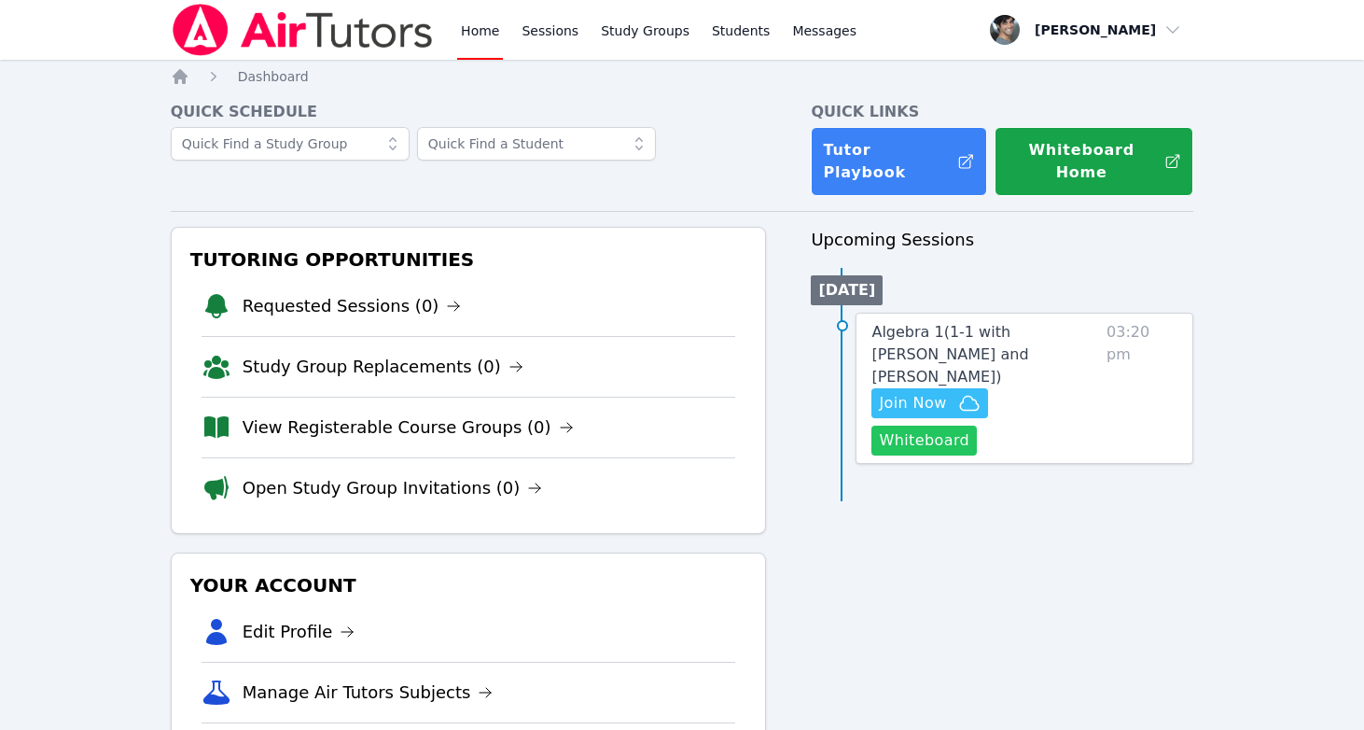
click at [977, 425] on button "Whiteboard" at bounding box center [923, 440] width 105 height 30
click at [930, 392] on span "Join Now" at bounding box center [912, 403] width 67 height 22
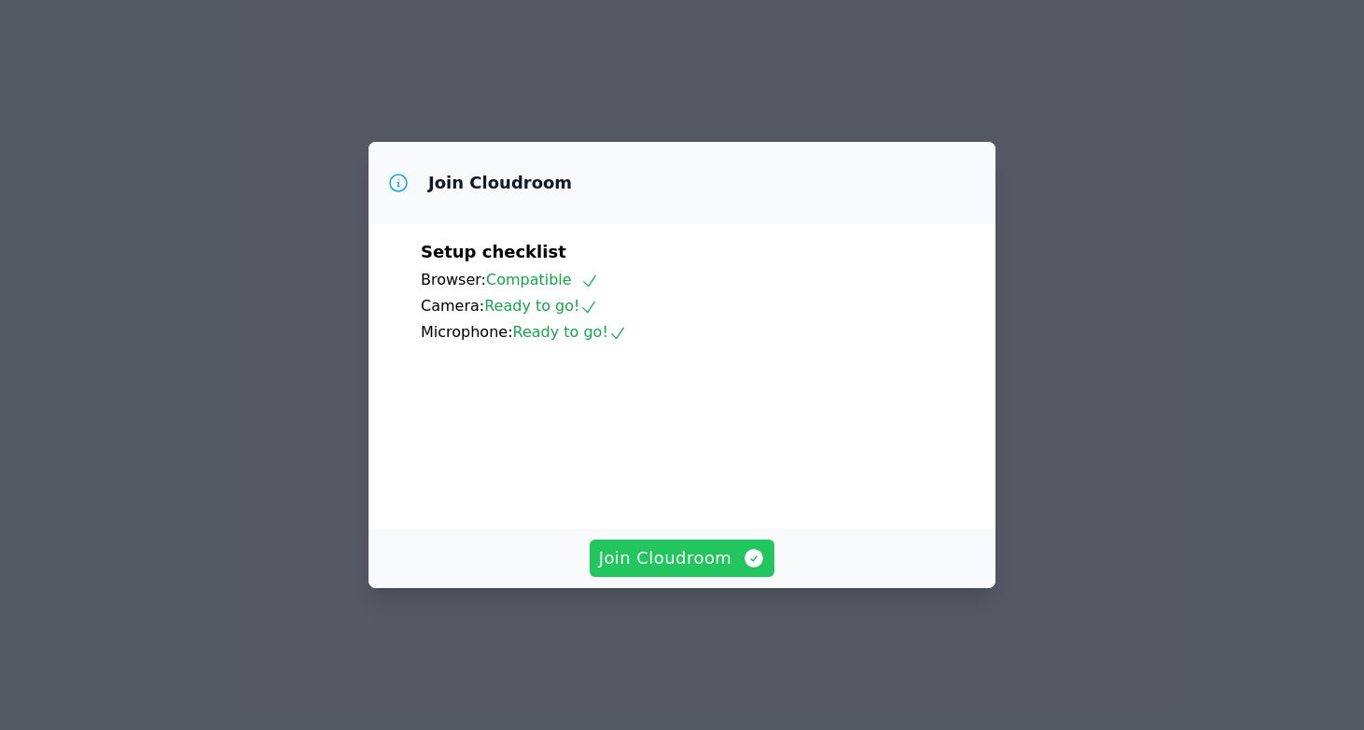
click at [652, 576] on button "Join Cloudroom" at bounding box center [683, 557] width 186 height 37
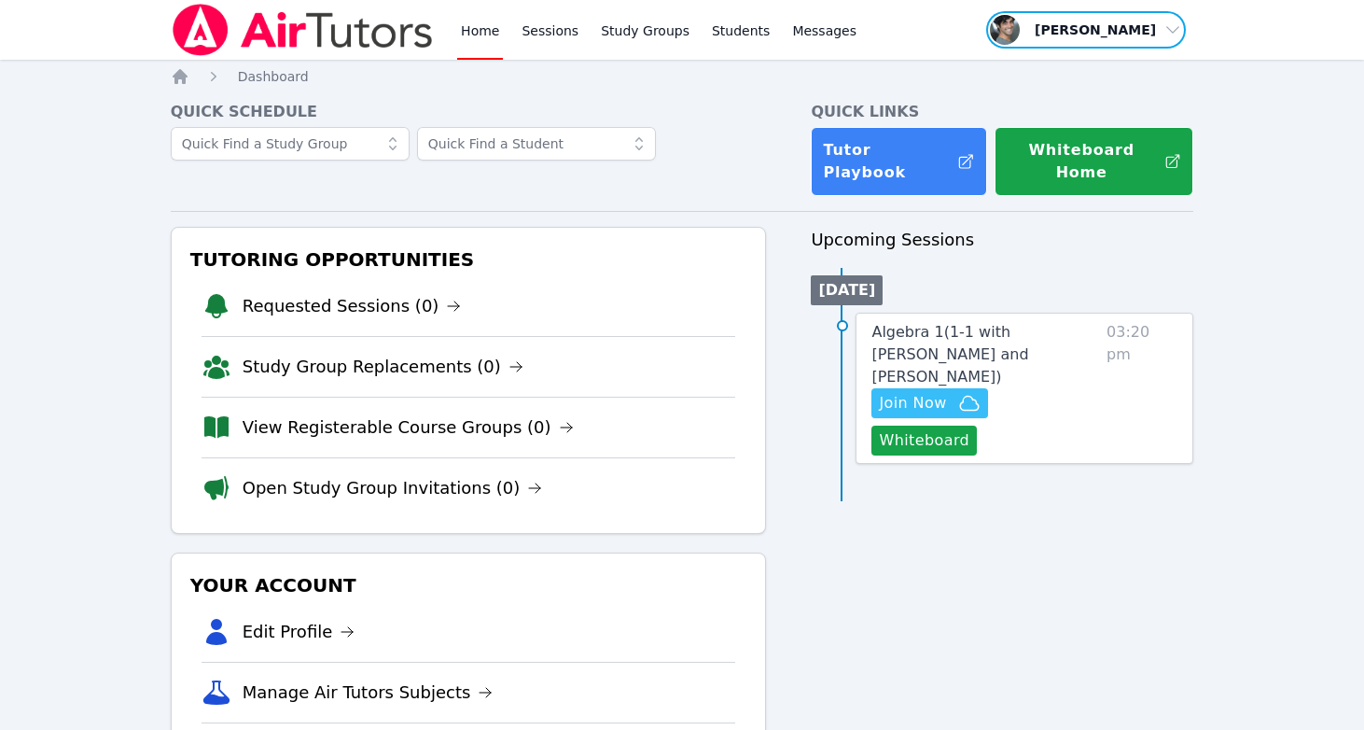
click at [1166, 35] on span "button" at bounding box center [1085, 29] width 203 height 41
click at [1078, 113] on button "Logout" at bounding box center [1092, 107] width 179 height 34
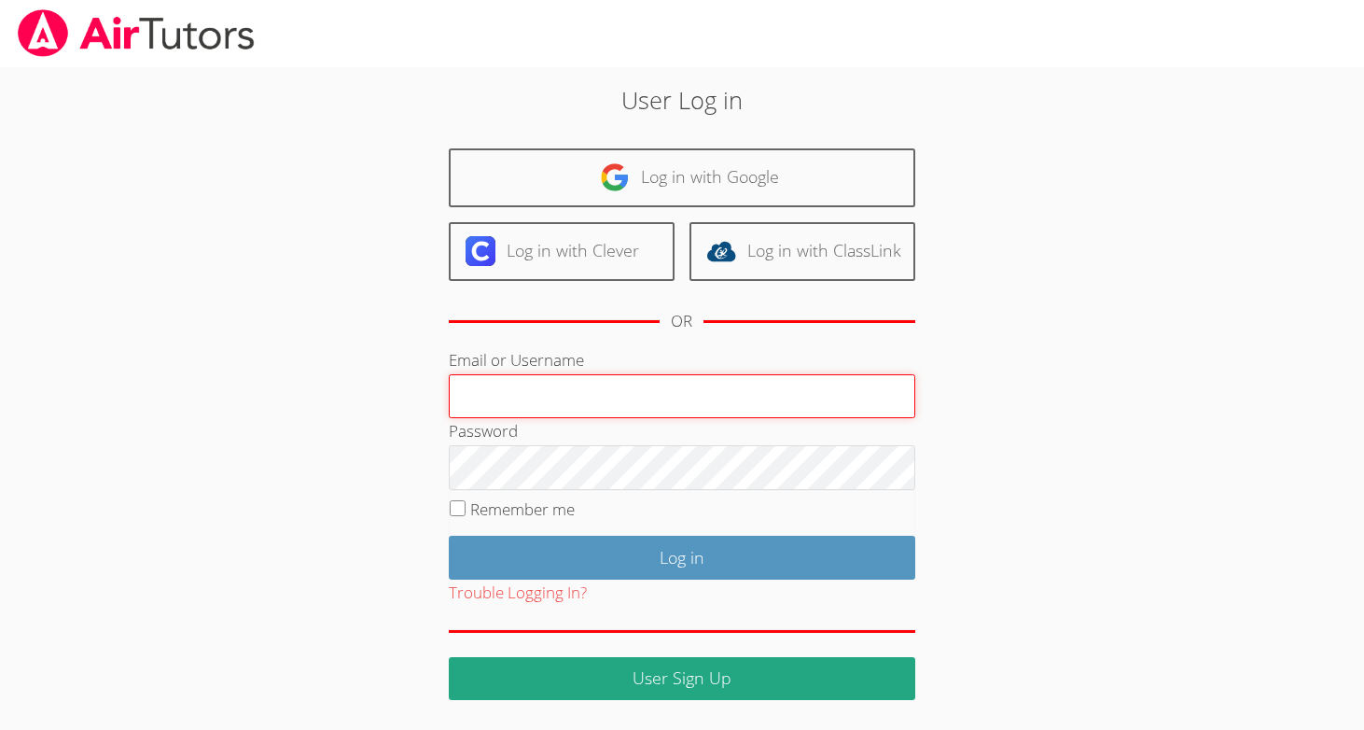
type input "[PERSON_NAME][EMAIL_ADDRESS][DOMAIN_NAME]"
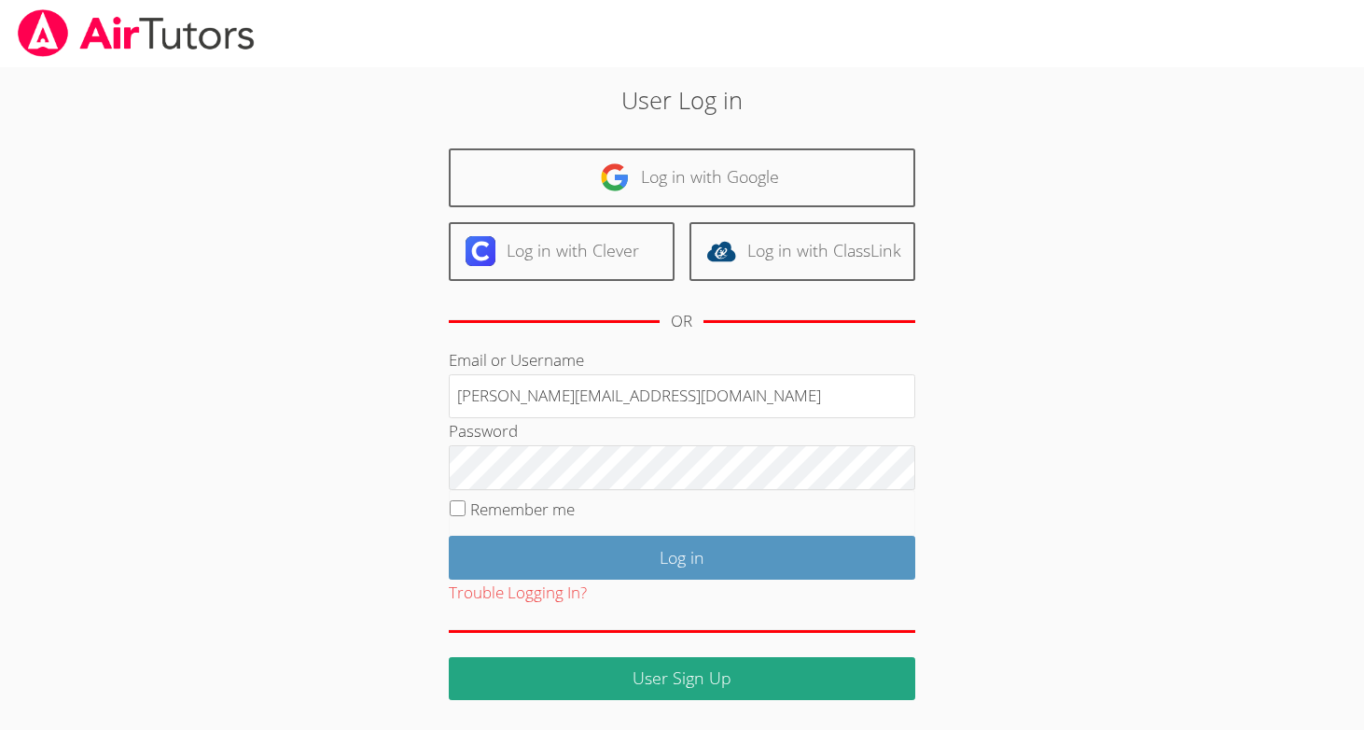
click at [930, 529] on div "User Log in Log in with Google Log in with Clever Log in with ClassLink OR Emai…" at bounding box center [681, 391] width 736 height 618
click at [851, 532] on fieldset "Remember me" at bounding box center [682, 513] width 466 height 47
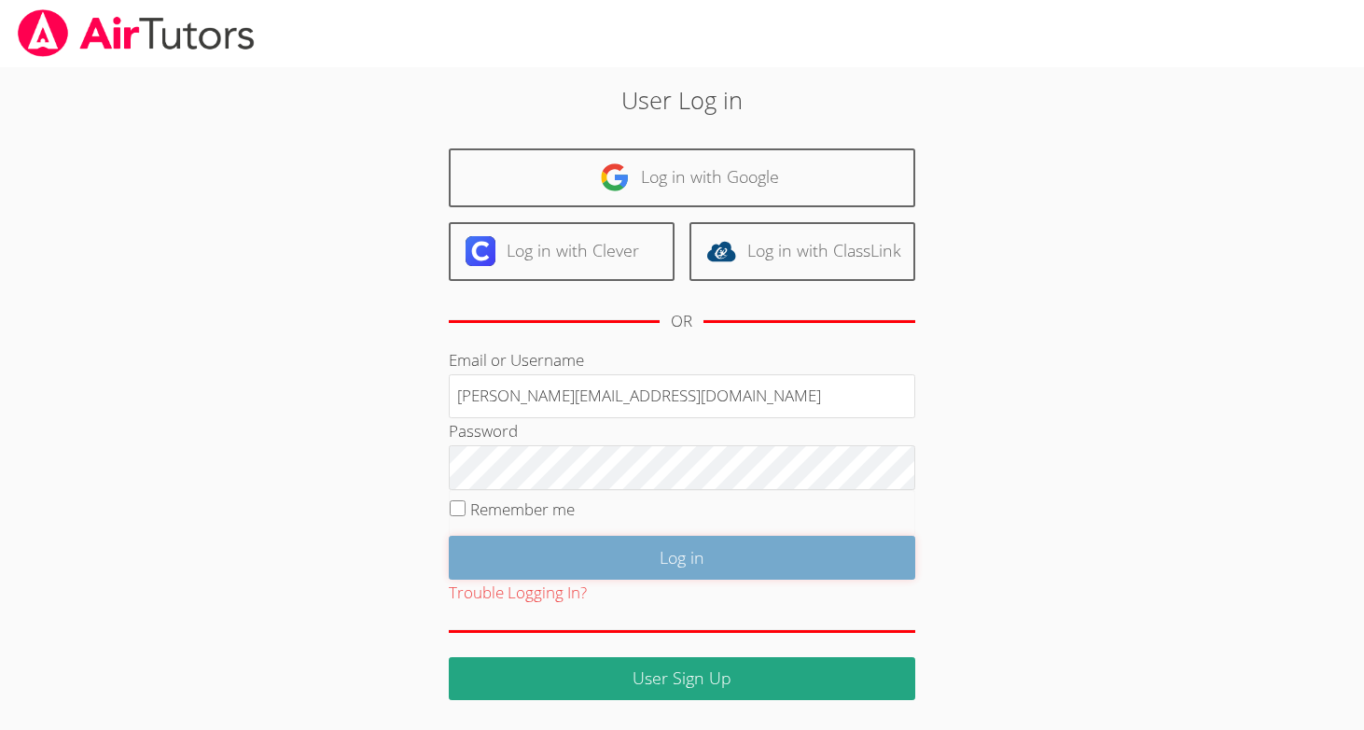
click at [837, 541] on input "Log in" at bounding box center [682, 558] width 466 height 44
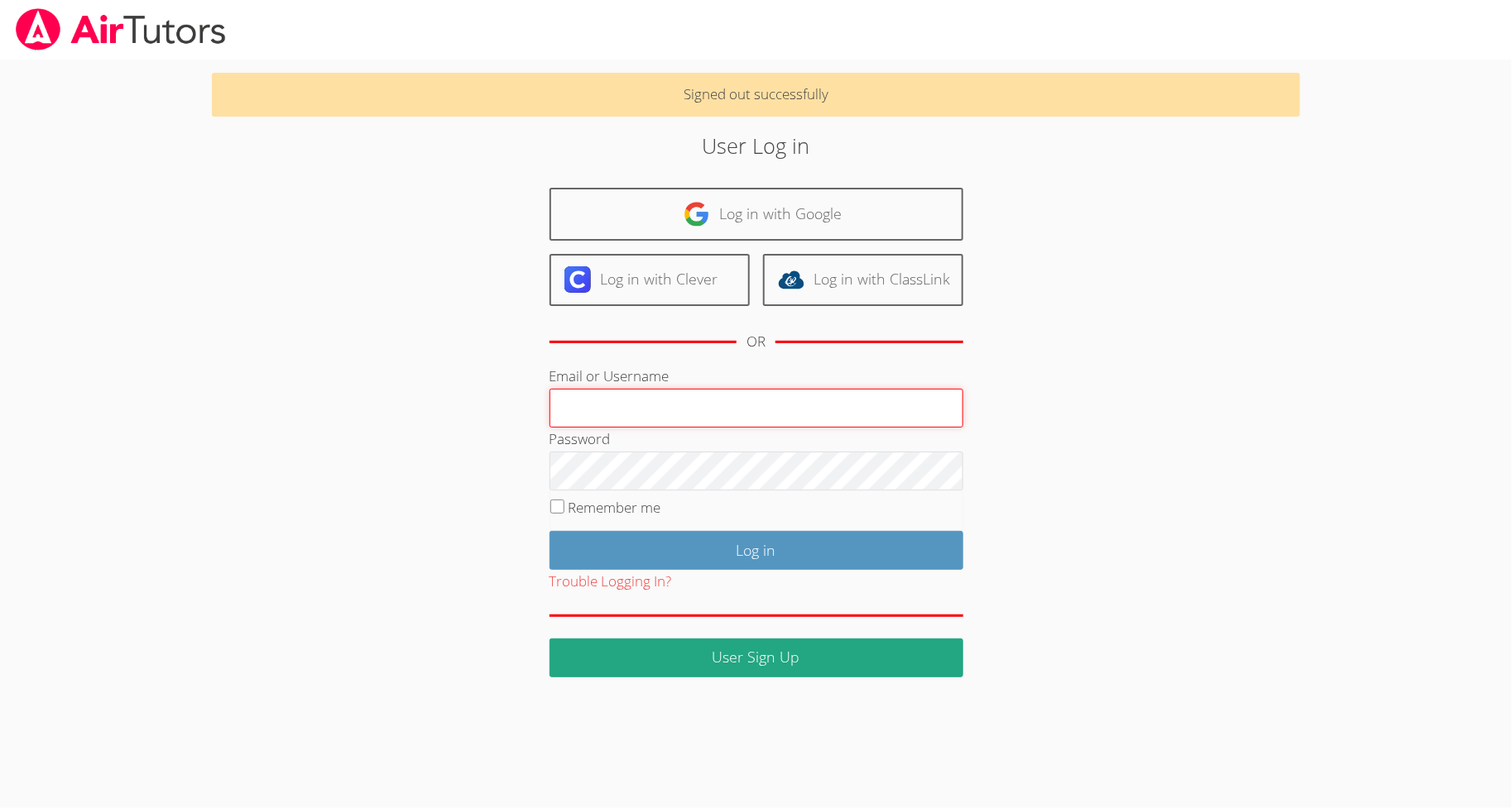
type input "[EMAIL_ADDRESS][DOMAIN_NAME]"
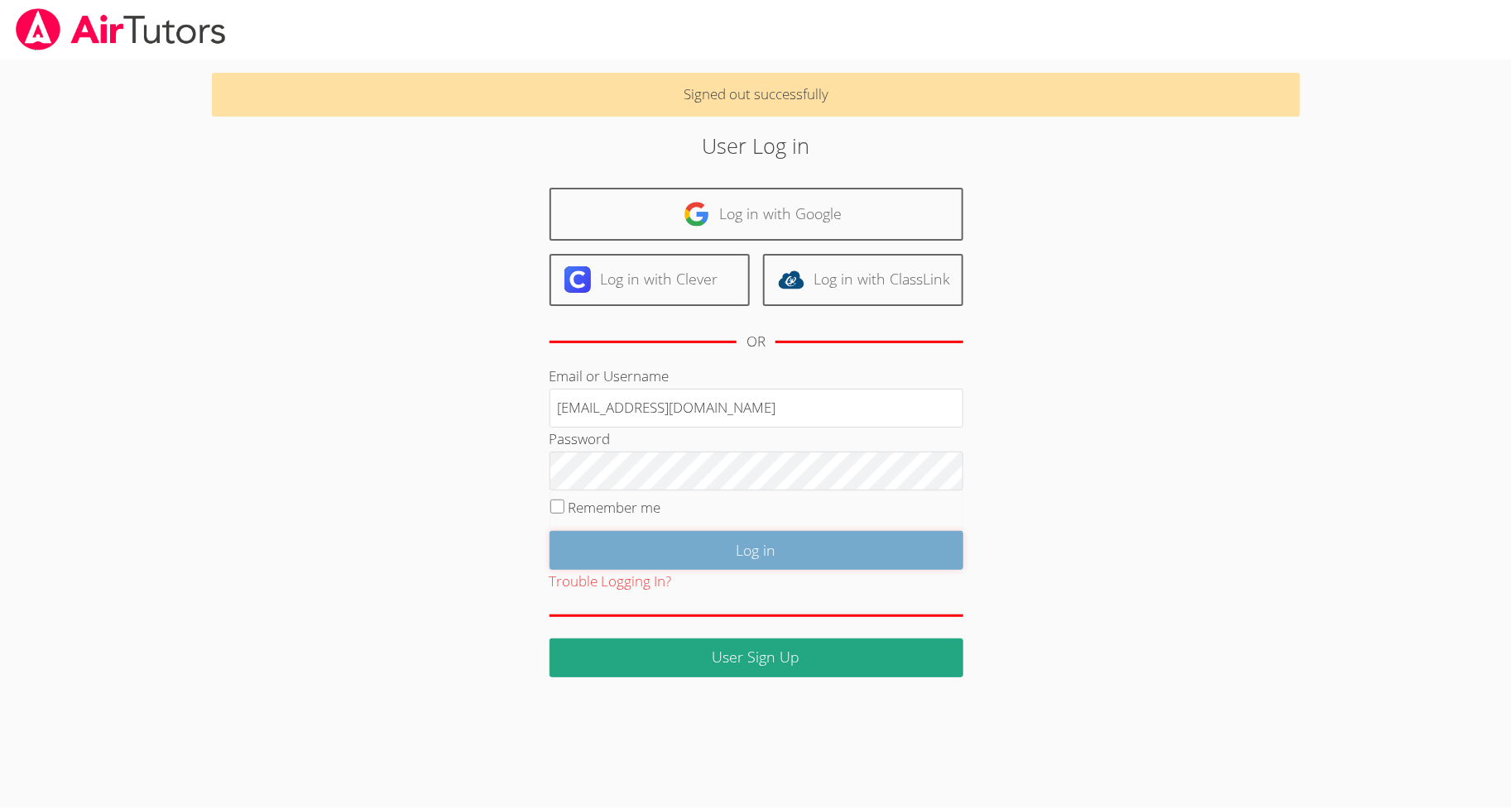
click at [856, 543] on input "Log in" at bounding box center [756, 551] width 413 height 39
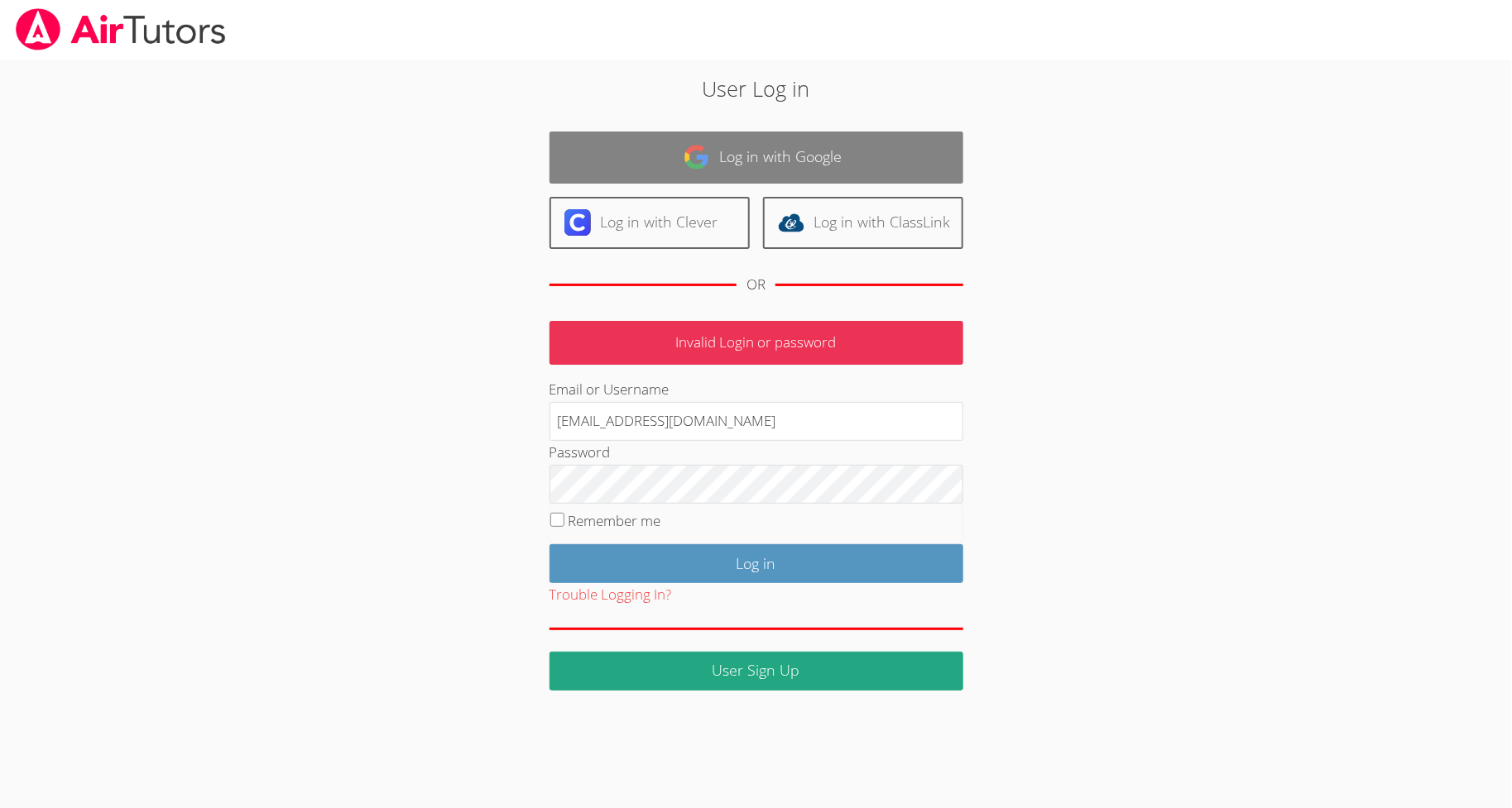
click at [734, 142] on link "Log in with Google" at bounding box center [756, 157] width 413 height 52
